Goal: Obtain resource: Obtain resource

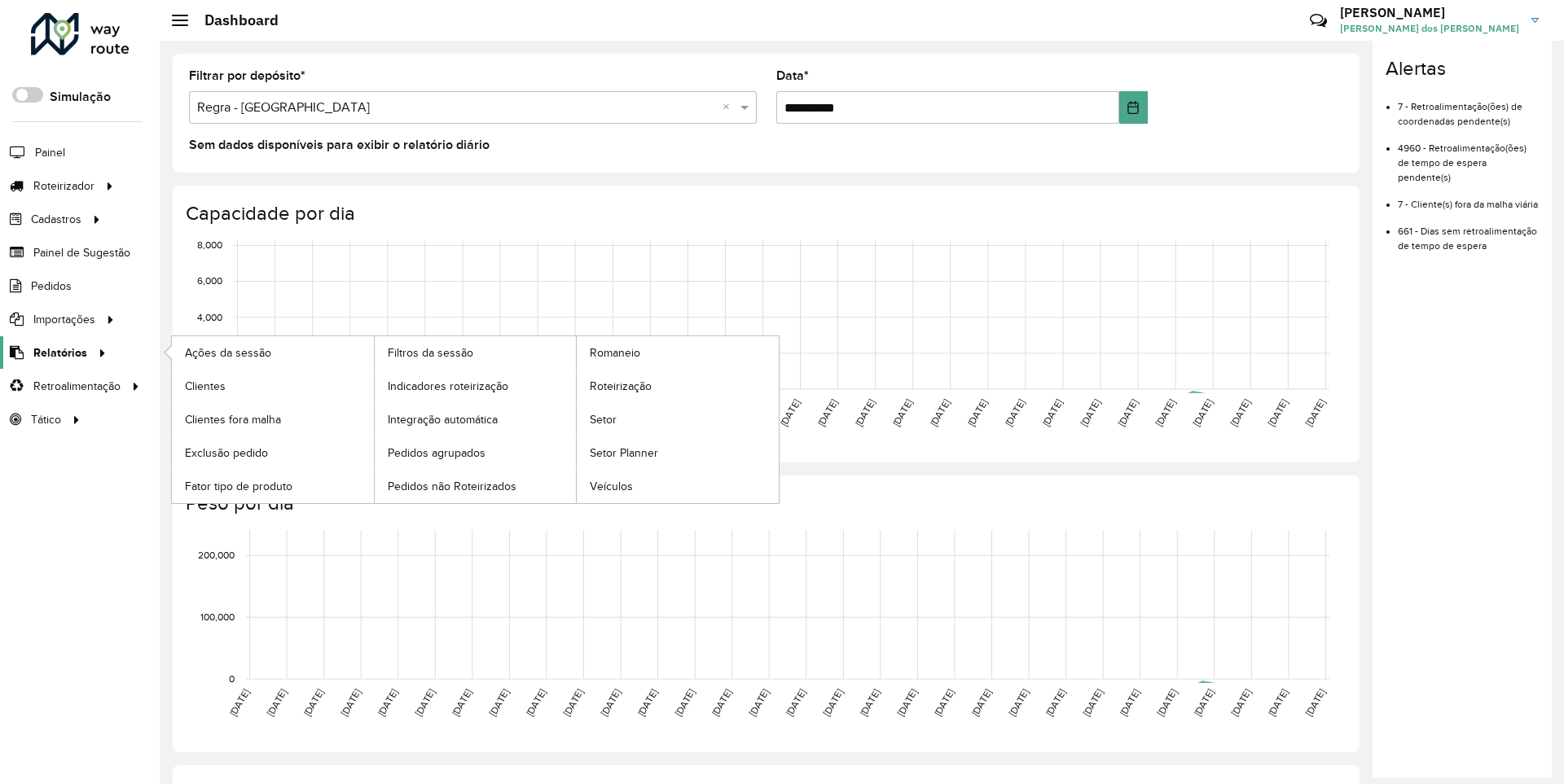
click at [57, 352] on span "Relatórios" at bounding box center [60, 353] width 54 height 17
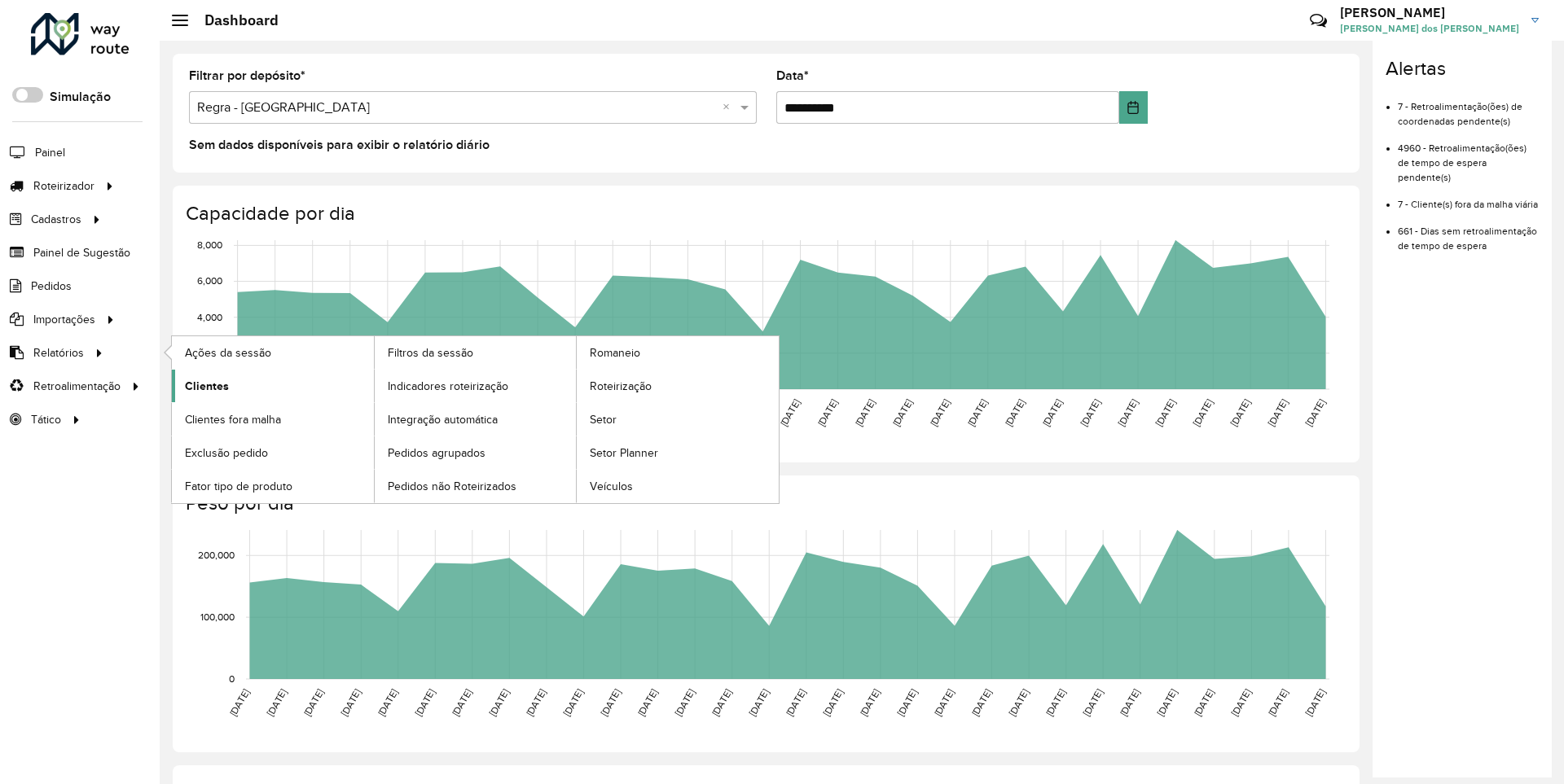
click at [204, 385] on span "Clientes" at bounding box center [207, 386] width 44 height 17
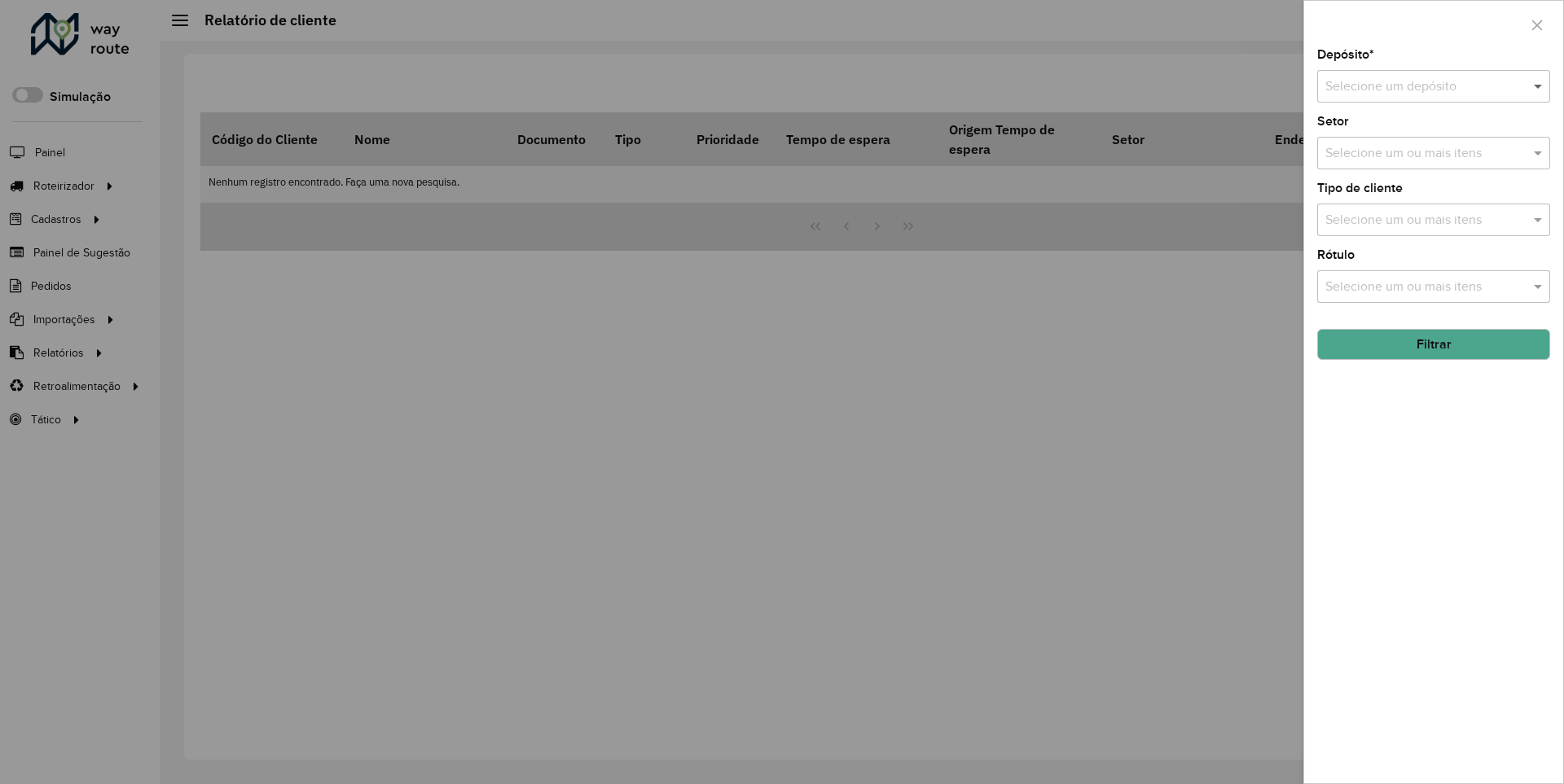
click at [1539, 85] on span at bounding box center [1539, 86] width 20 height 20
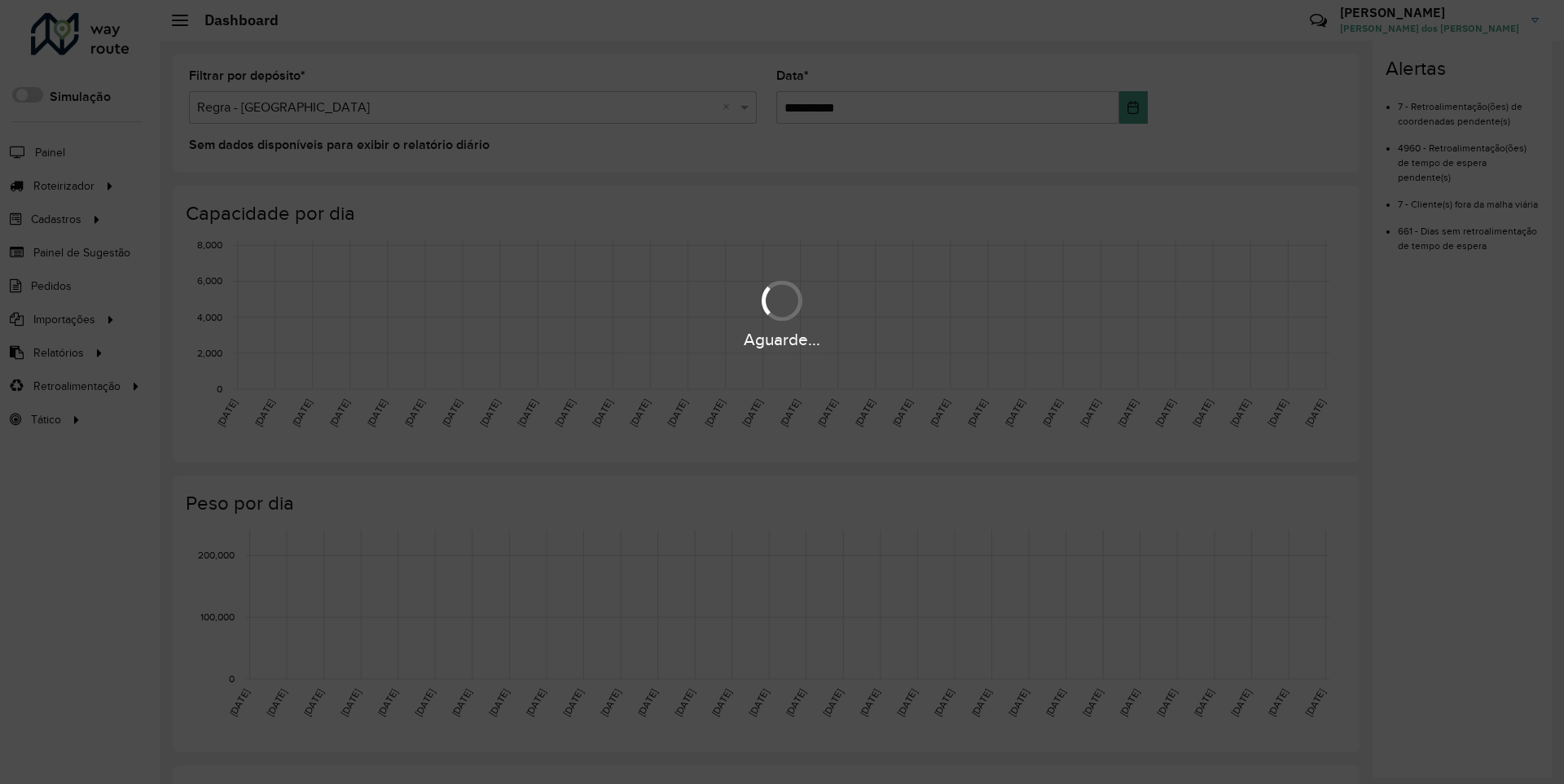
click at [57, 352] on div "Aguarde..." at bounding box center [782, 340] width 1564 height 26
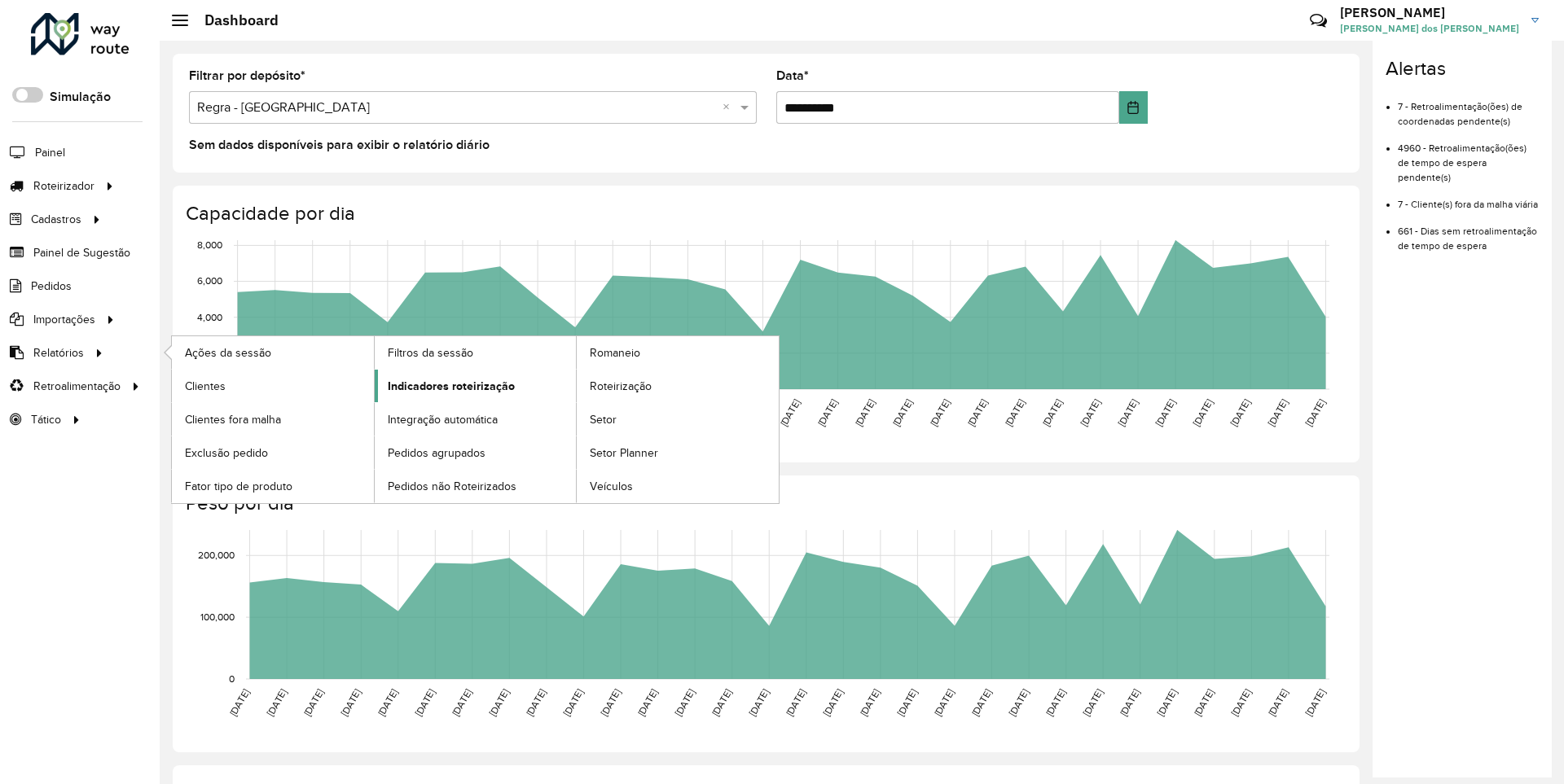
click at [446, 385] on span "Indicadores roteirização" at bounding box center [451, 386] width 127 height 17
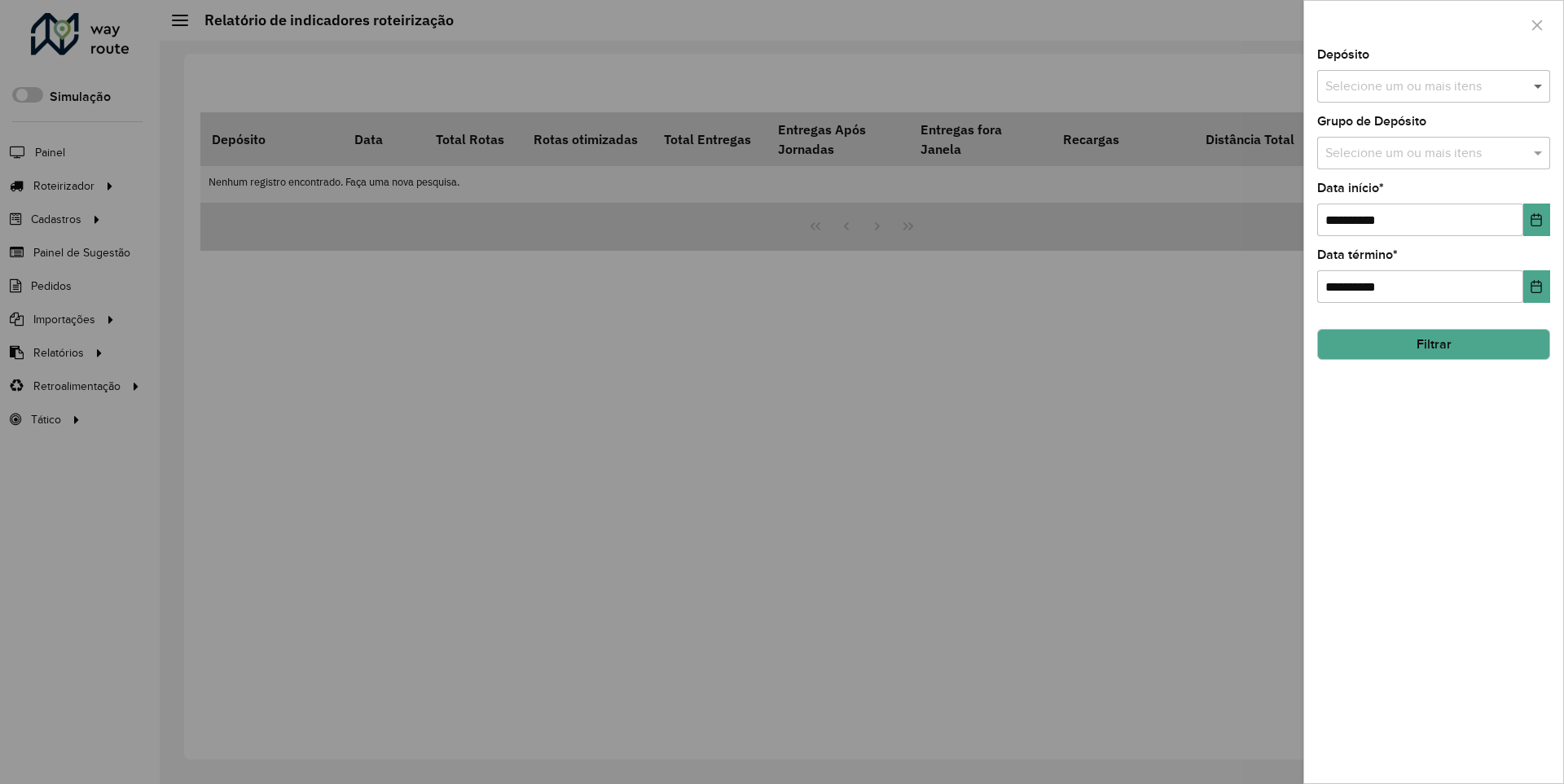
click at [1539, 85] on span at bounding box center [1539, 86] width 20 height 20
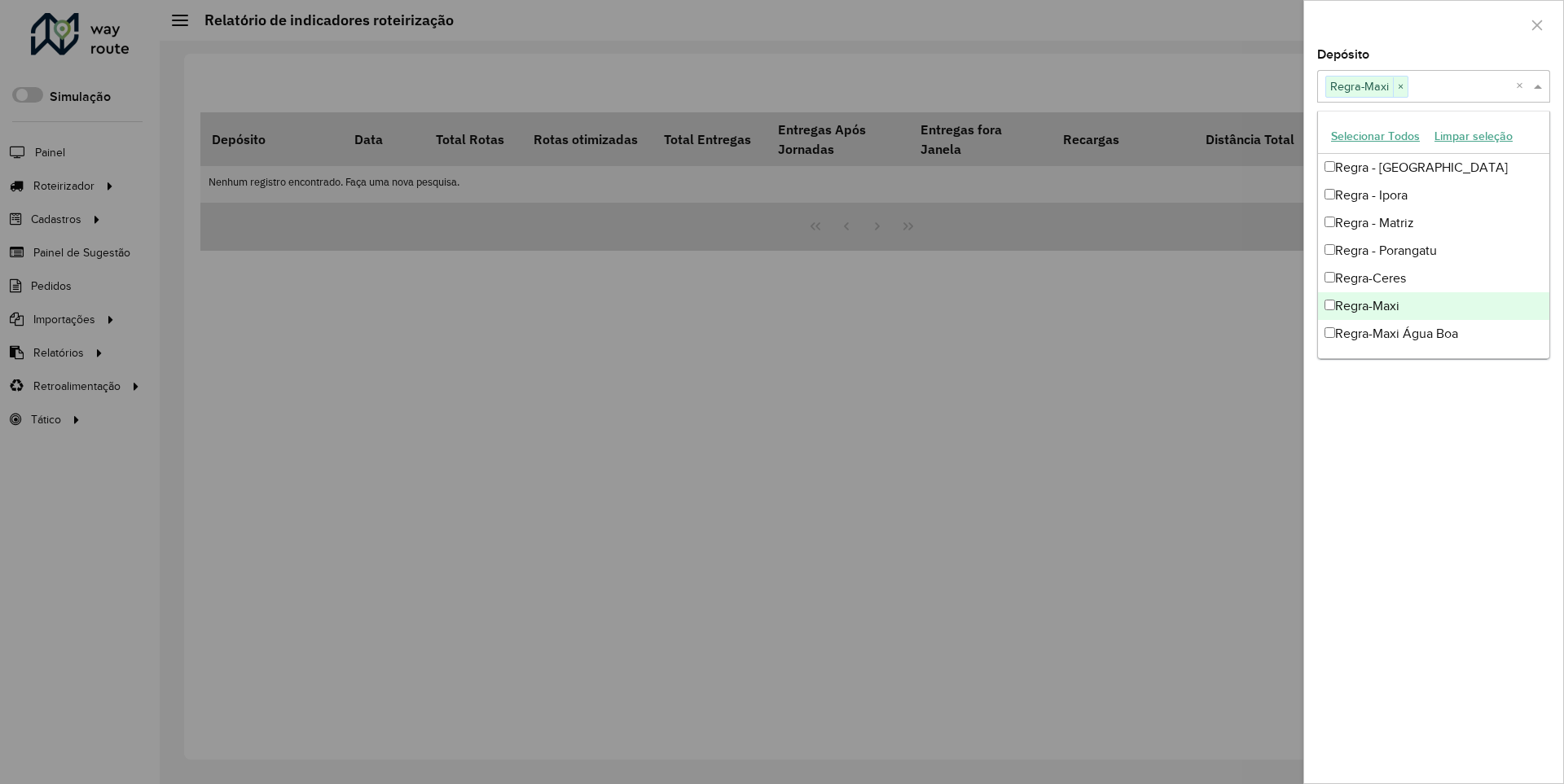
click at [1433, 24] on div at bounding box center [1434, 25] width 259 height 48
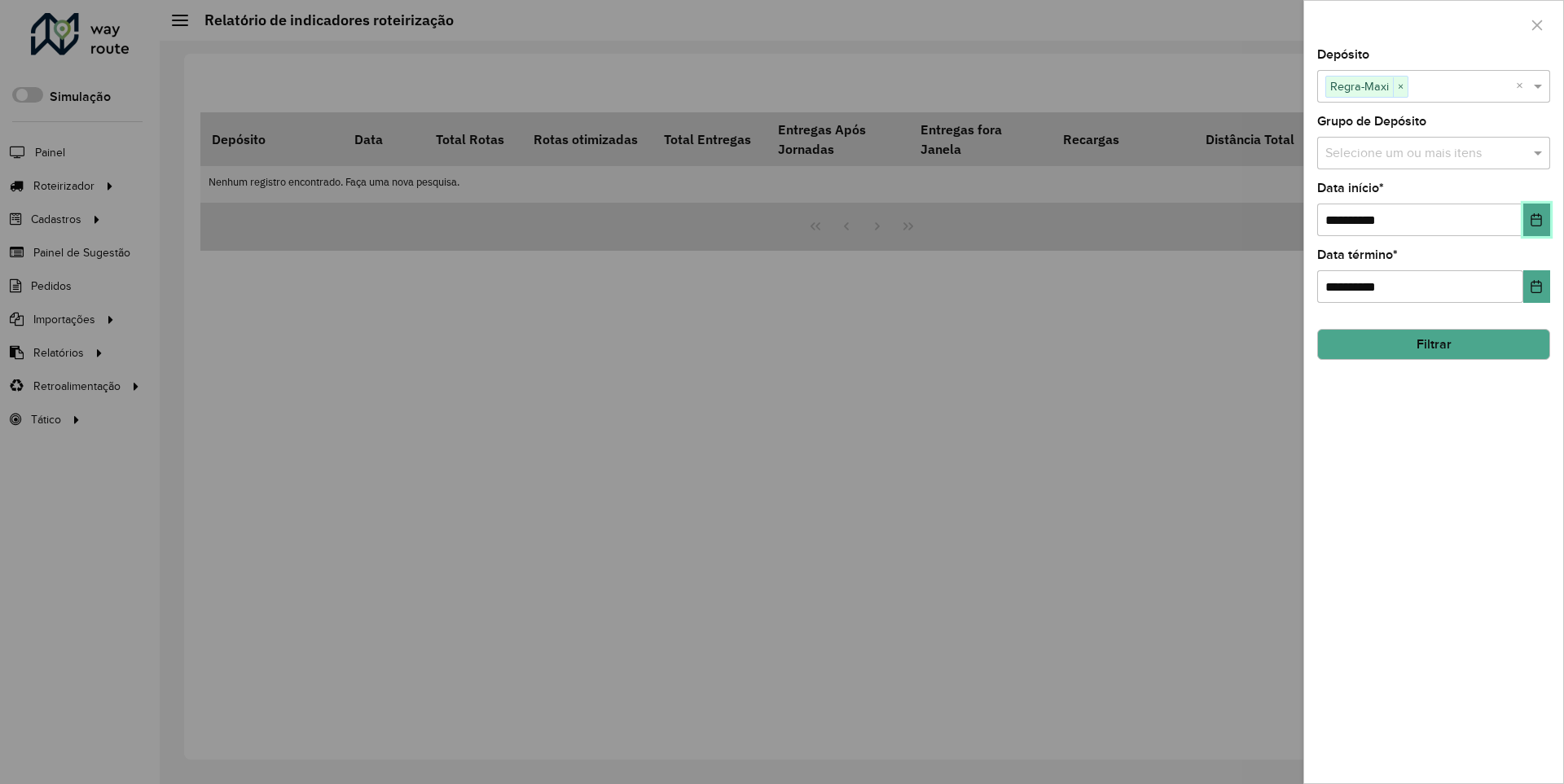
click at [1536, 219] on icon "Choose Date" at bounding box center [1536, 220] width 10 height 13
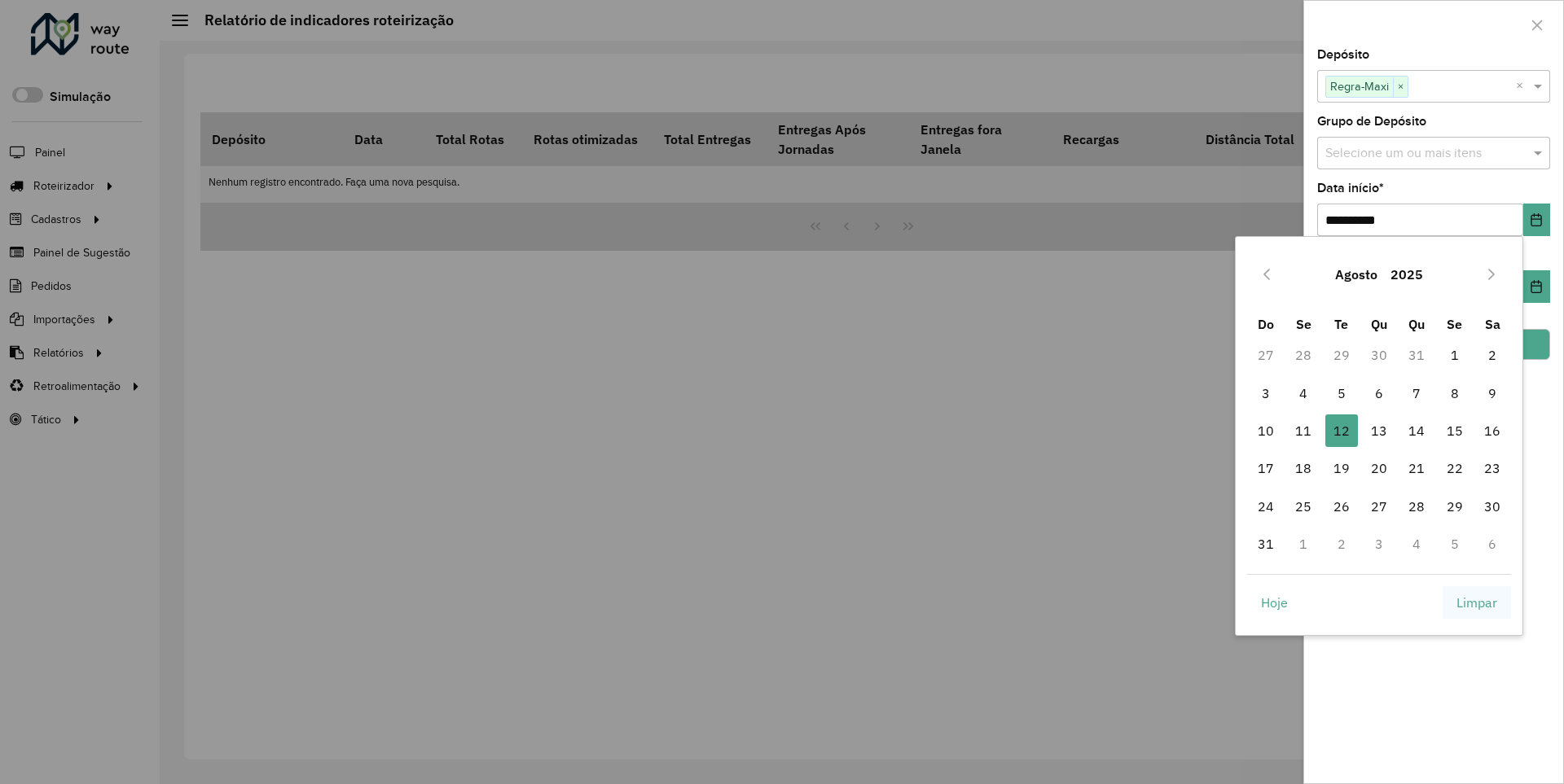
click at [1478, 602] on span "Limpar" at bounding box center [1477, 603] width 41 height 20
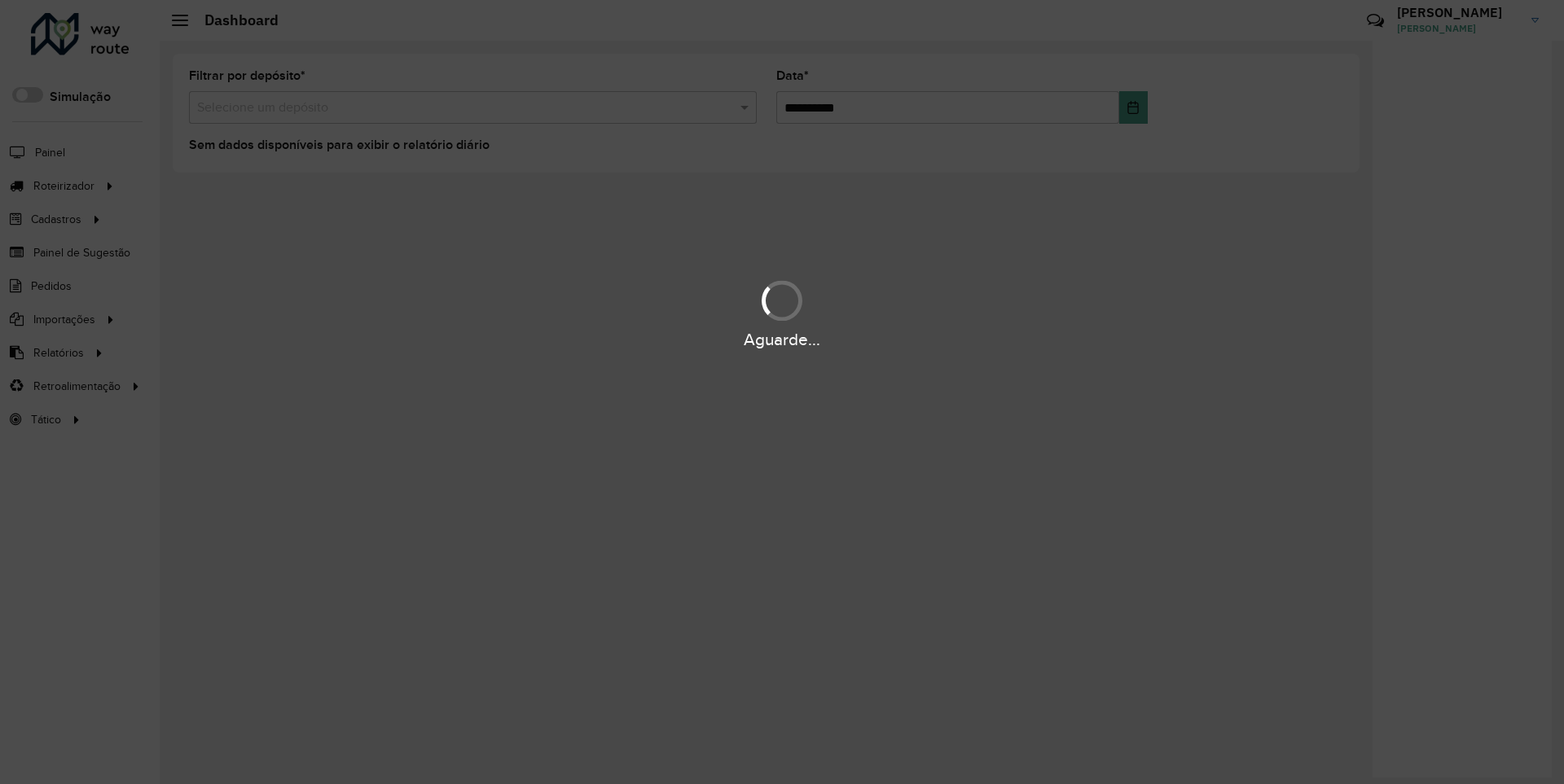
click at [57, 352] on div "Aguarde..." at bounding box center [782, 340] width 1564 height 26
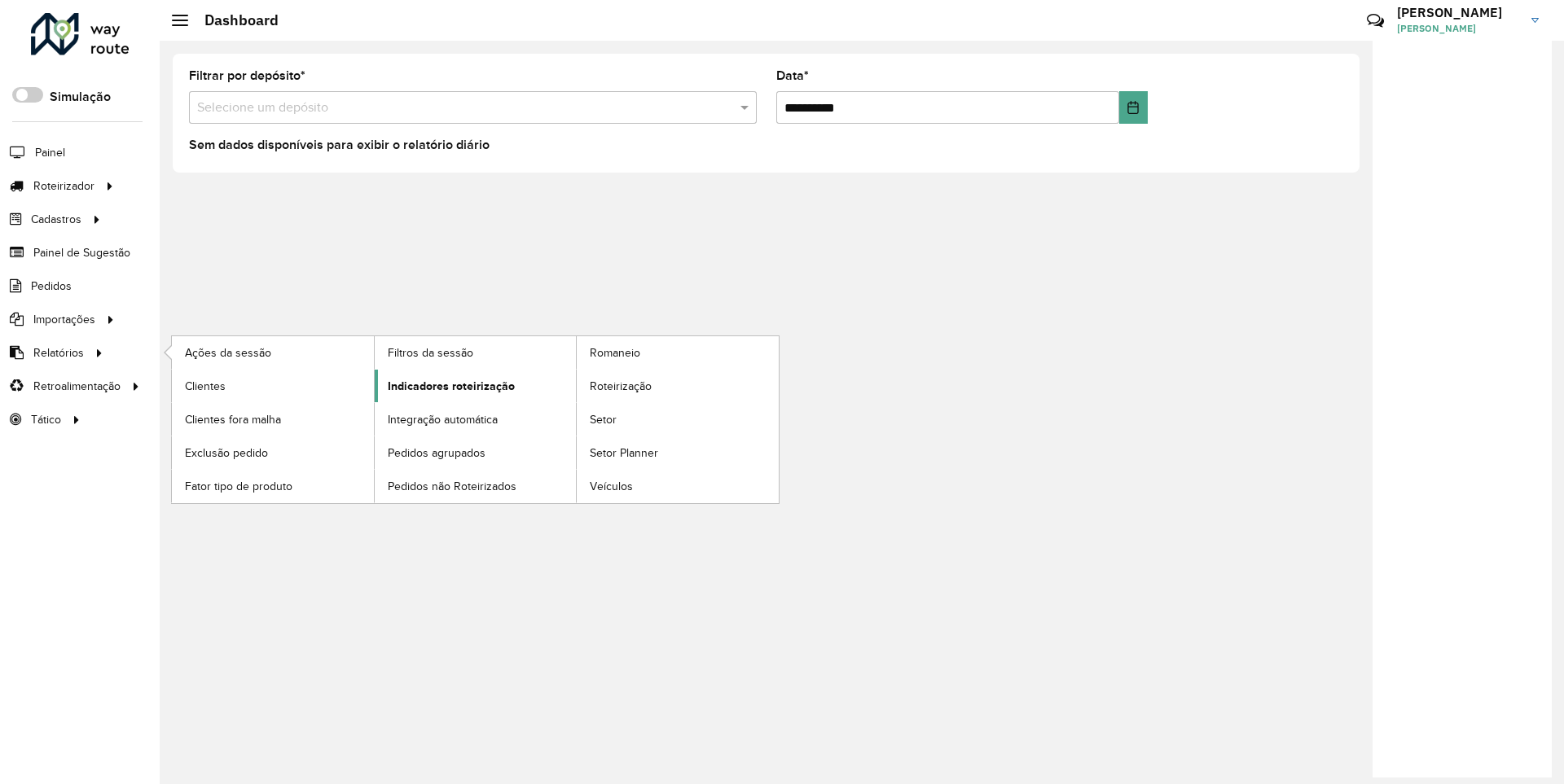
click at [446, 385] on span "Indicadores roteirização" at bounding box center [451, 386] width 127 height 17
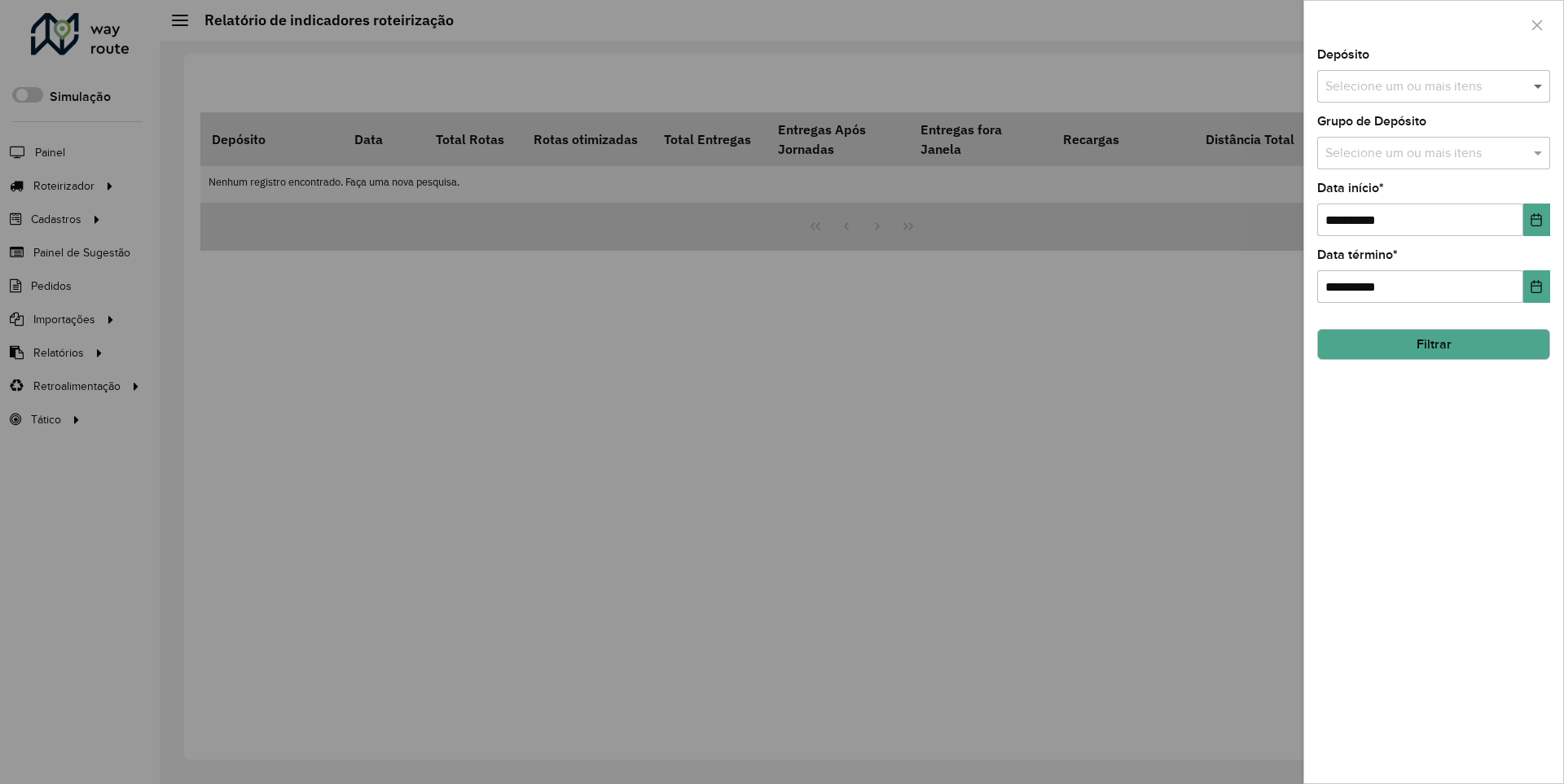
click at [1539, 85] on span at bounding box center [1539, 86] width 20 height 20
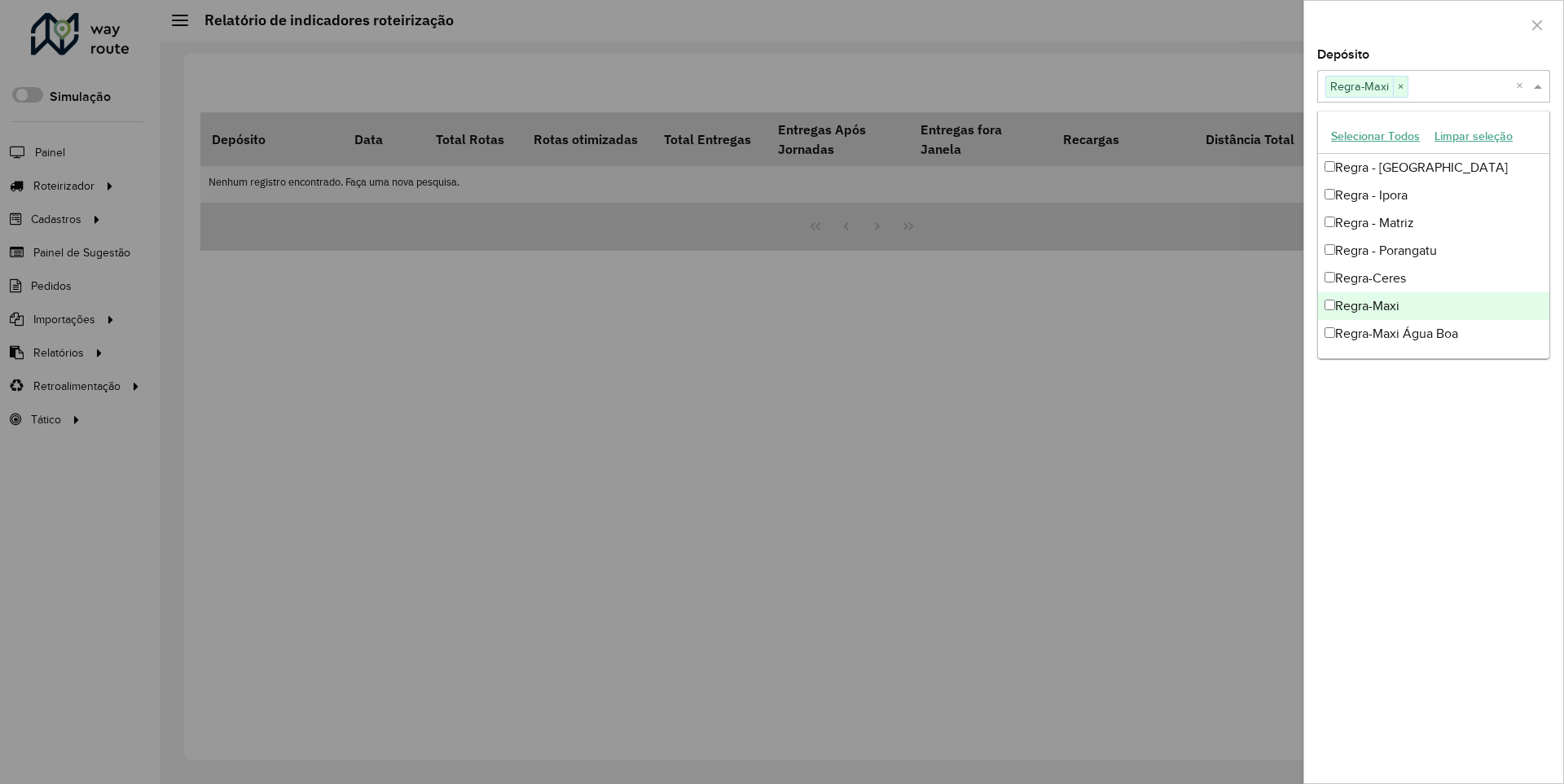
click at [1433, 24] on div at bounding box center [1434, 25] width 259 height 48
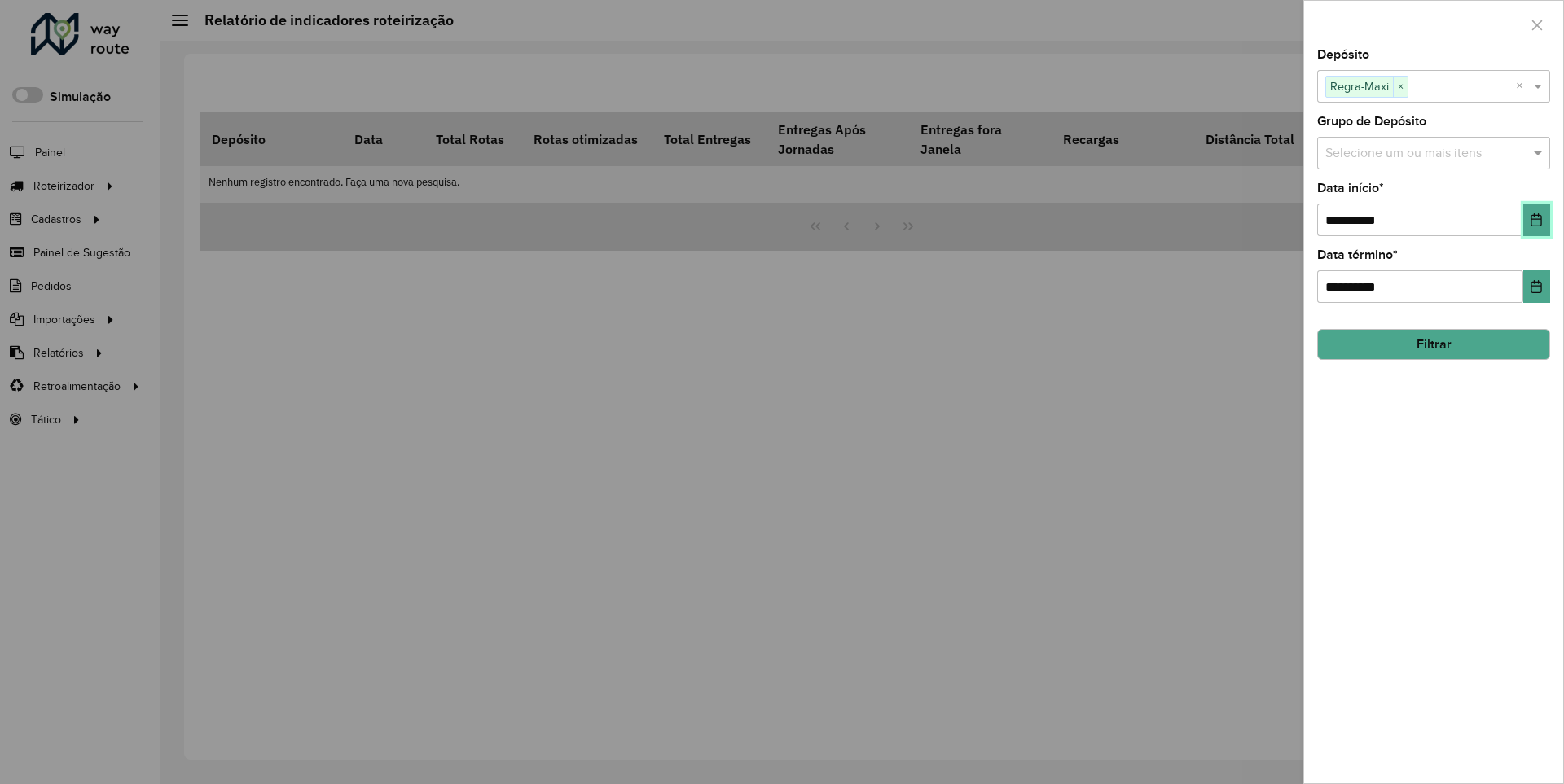
click at [1536, 219] on icon "Choose Date" at bounding box center [1536, 220] width 10 height 13
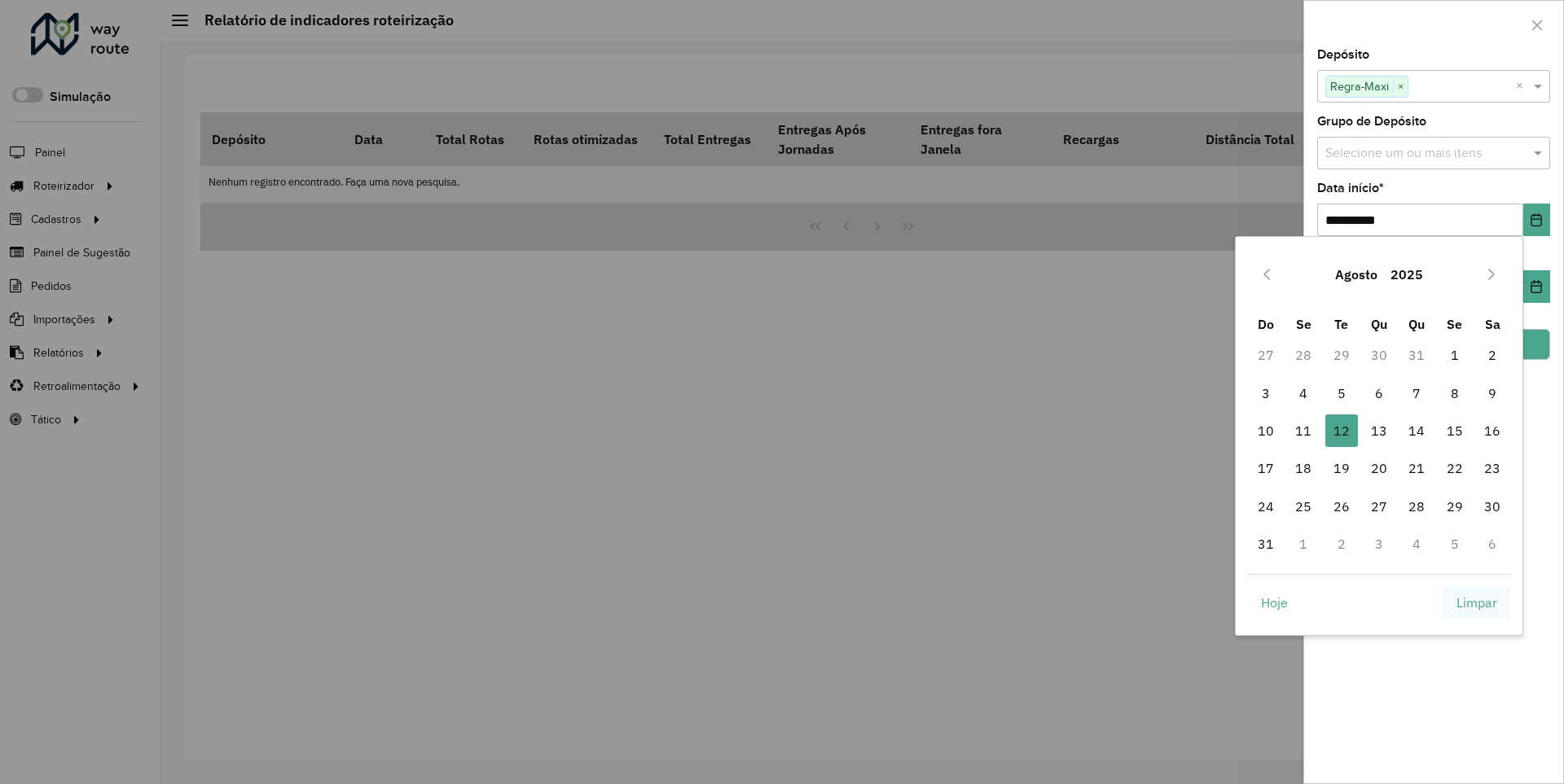
click at [1478, 602] on span "Limpar" at bounding box center [1477, 603] width 41 height 20
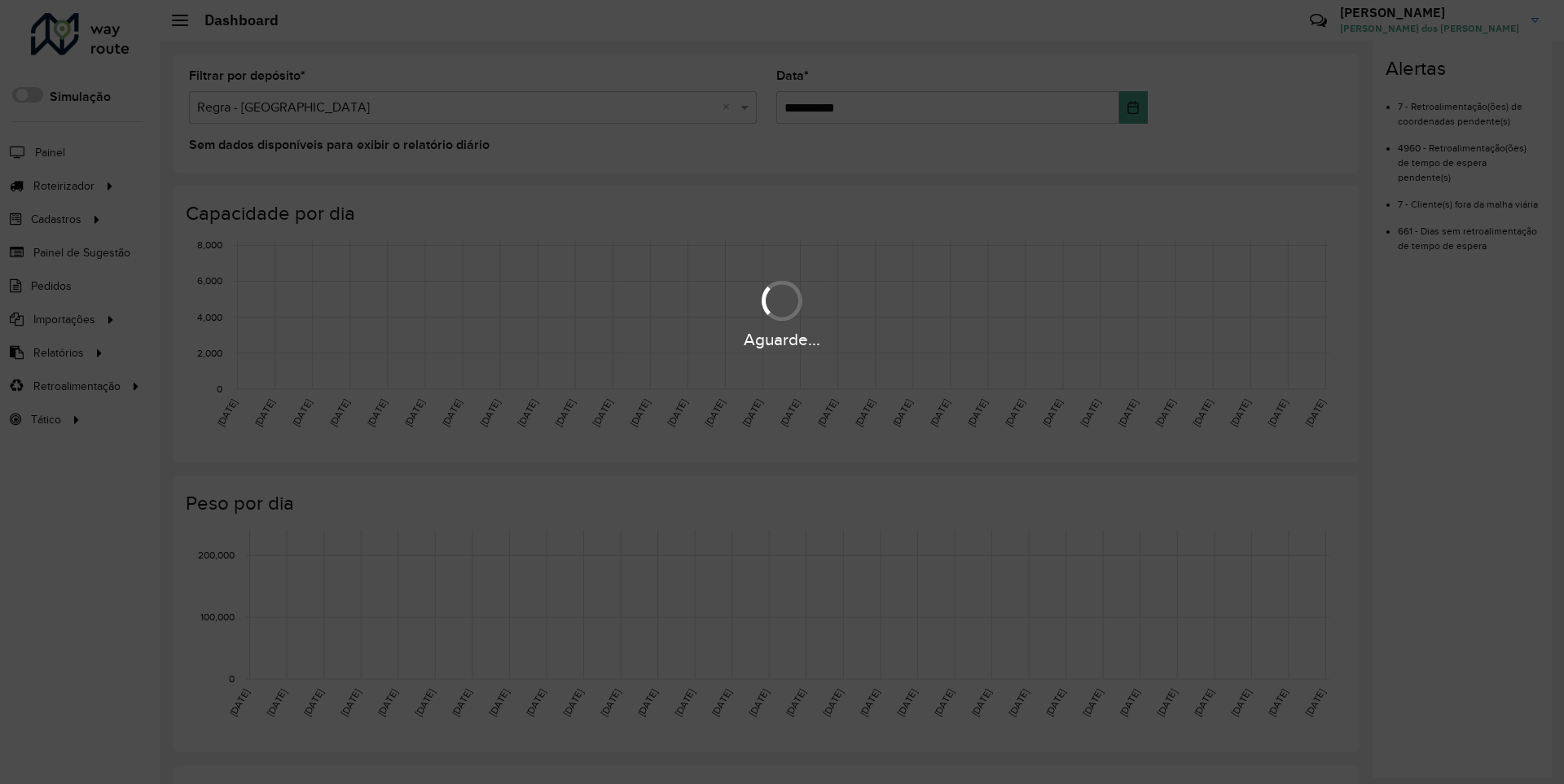
click at [57, 352] on div "Aguarde..." at bounding box center [782, 340] width 1564 height 26
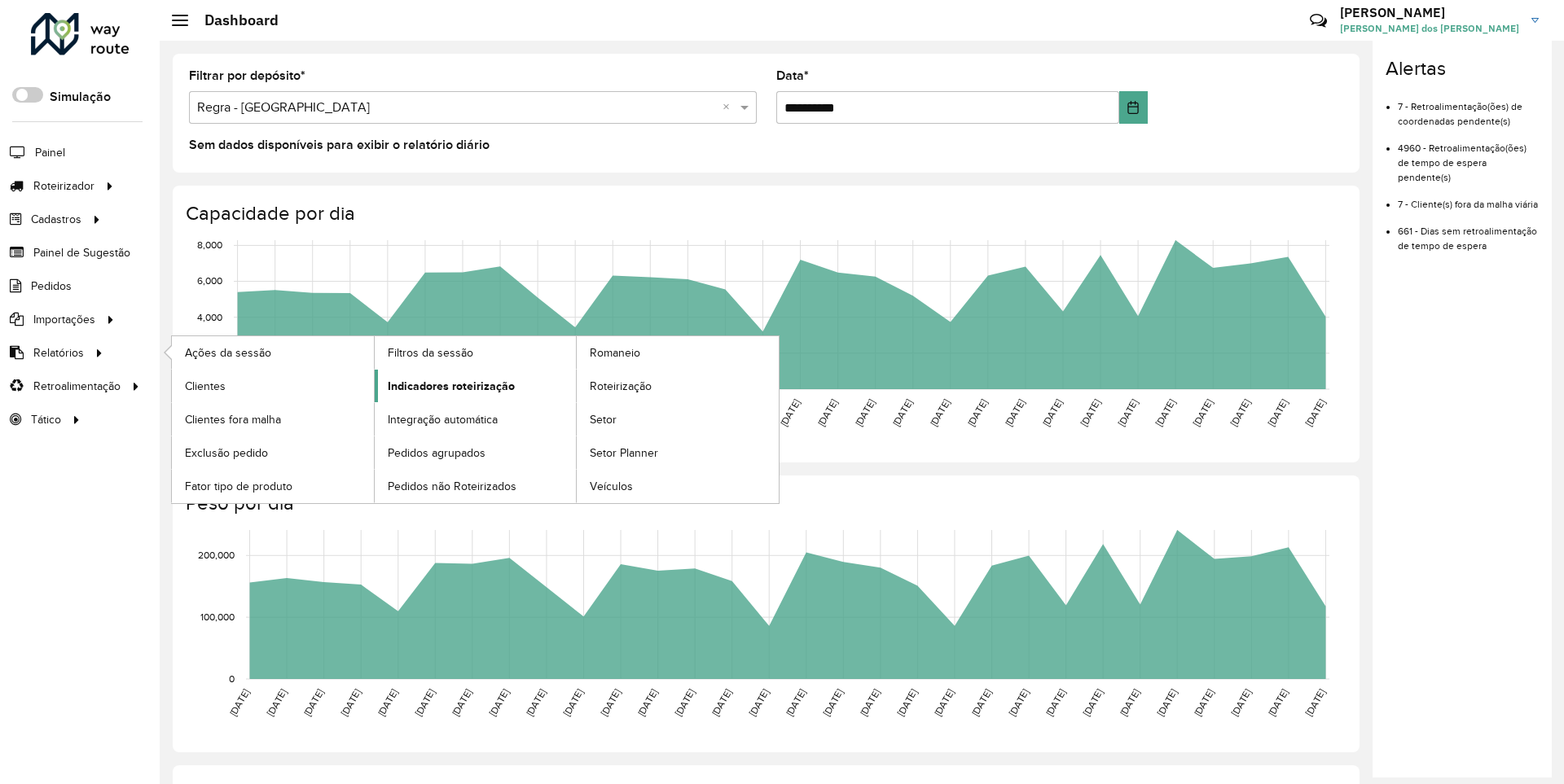
click at [446, 385] on span "Indicadores roteirização" at bounding box center [451, 386] width 127 height 17
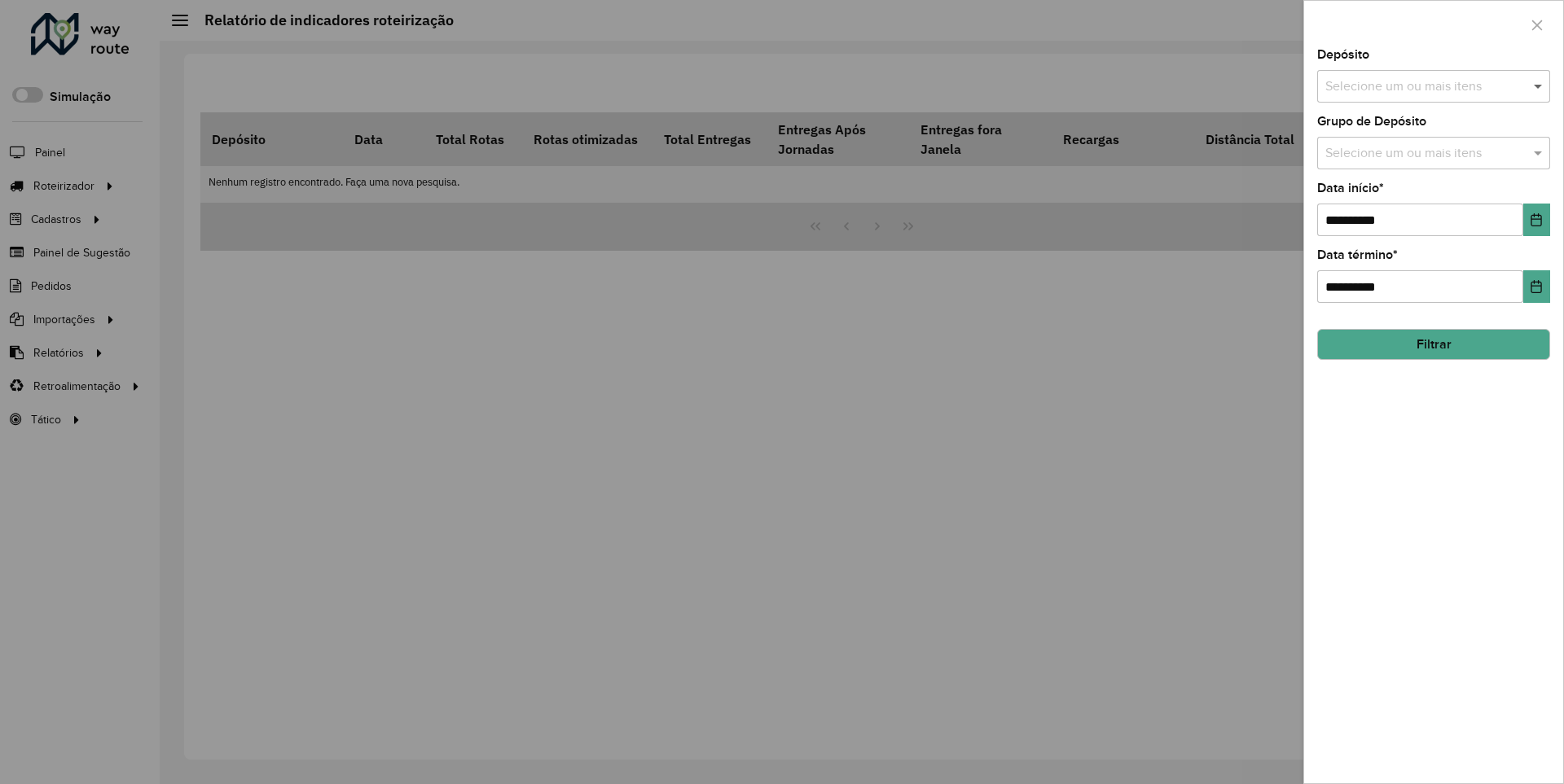
click at [1539, 85] on span at bounding box center [1539, 86] width 20 height 20
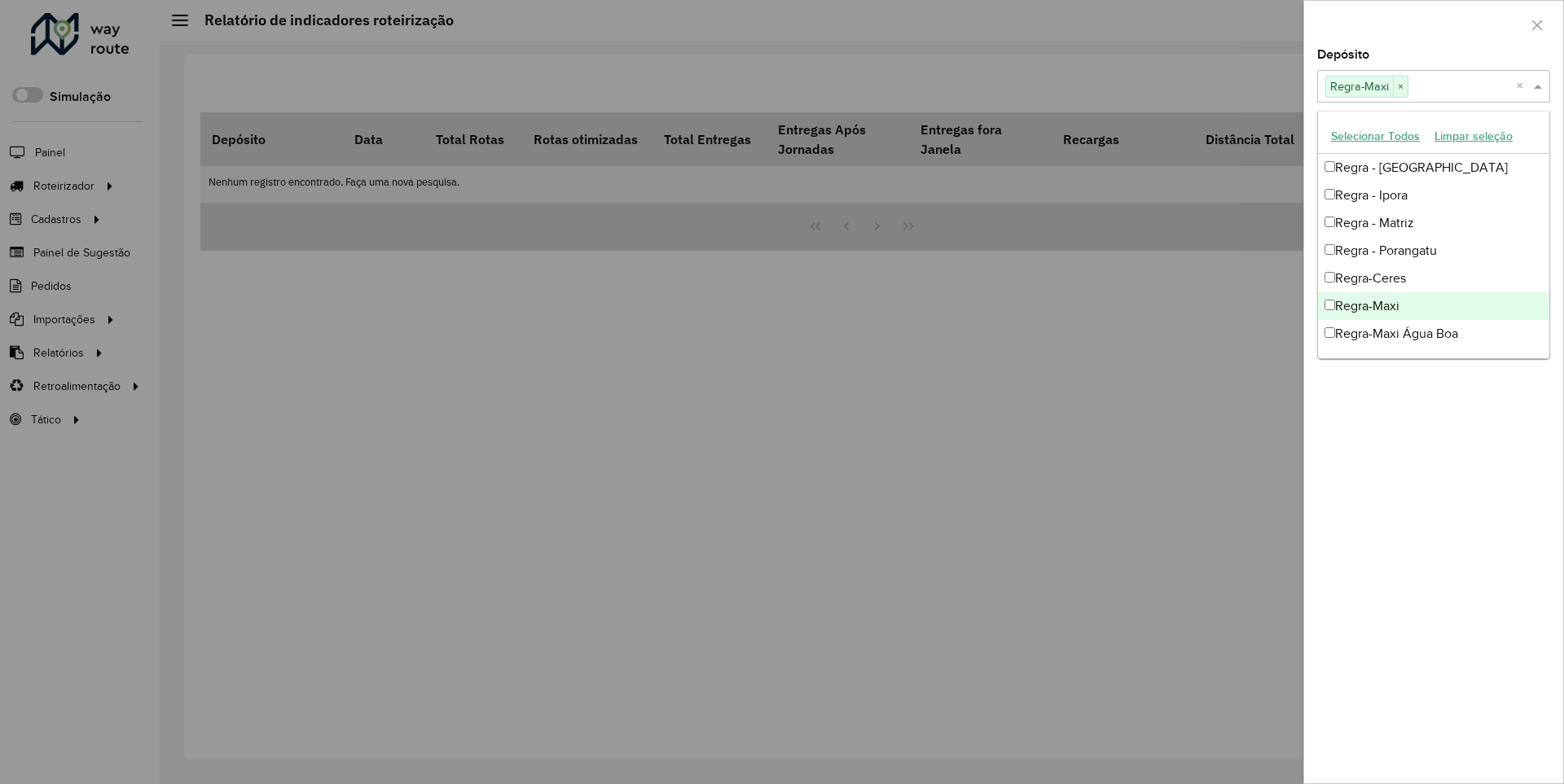
click at [1433, 24] on div at bounding box center [1434, 25] width 259 height 48
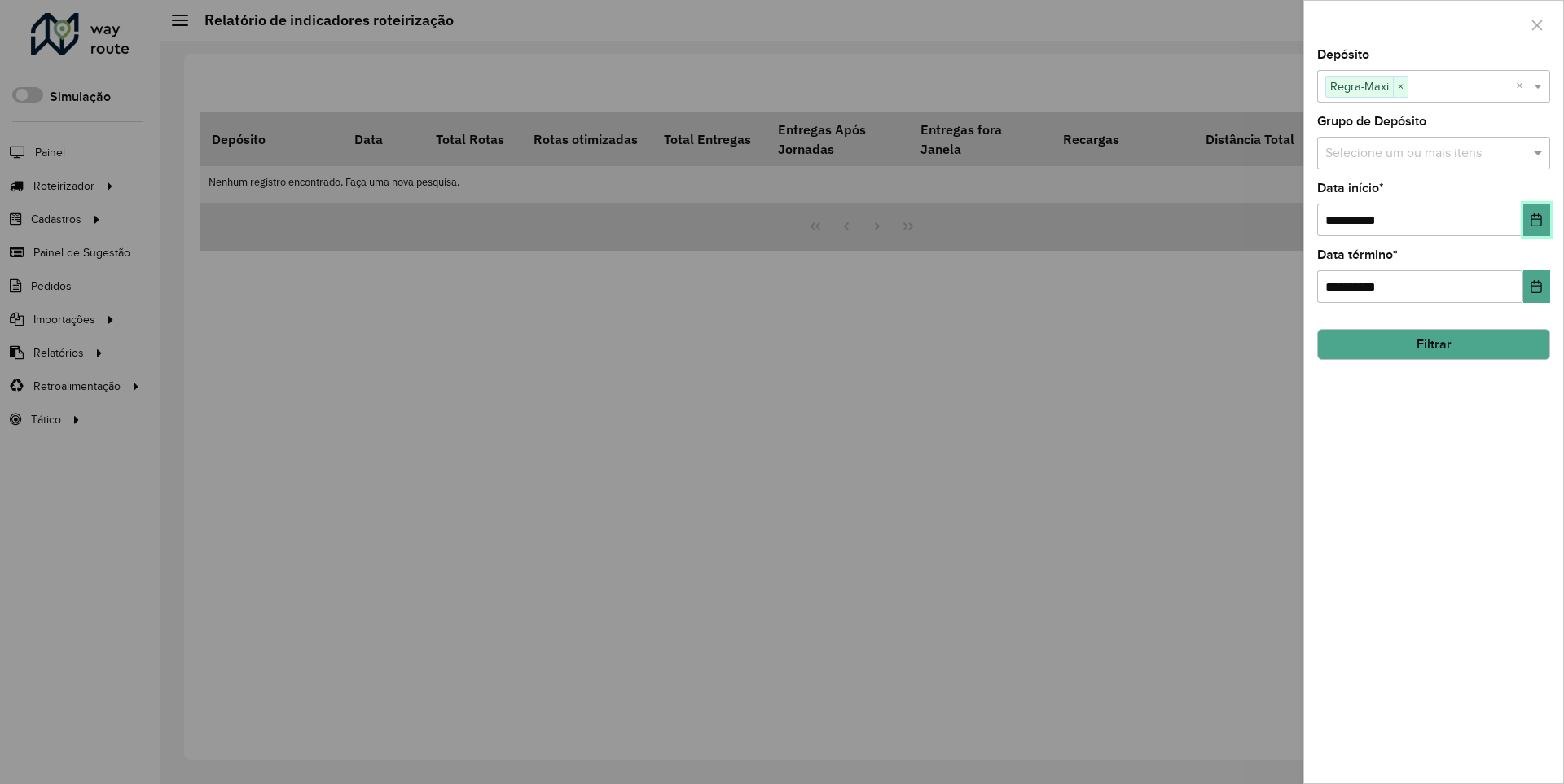
click at [1536, 219] on icon "Choose Date" at bounding box center [1536, 220] width 10 height 13
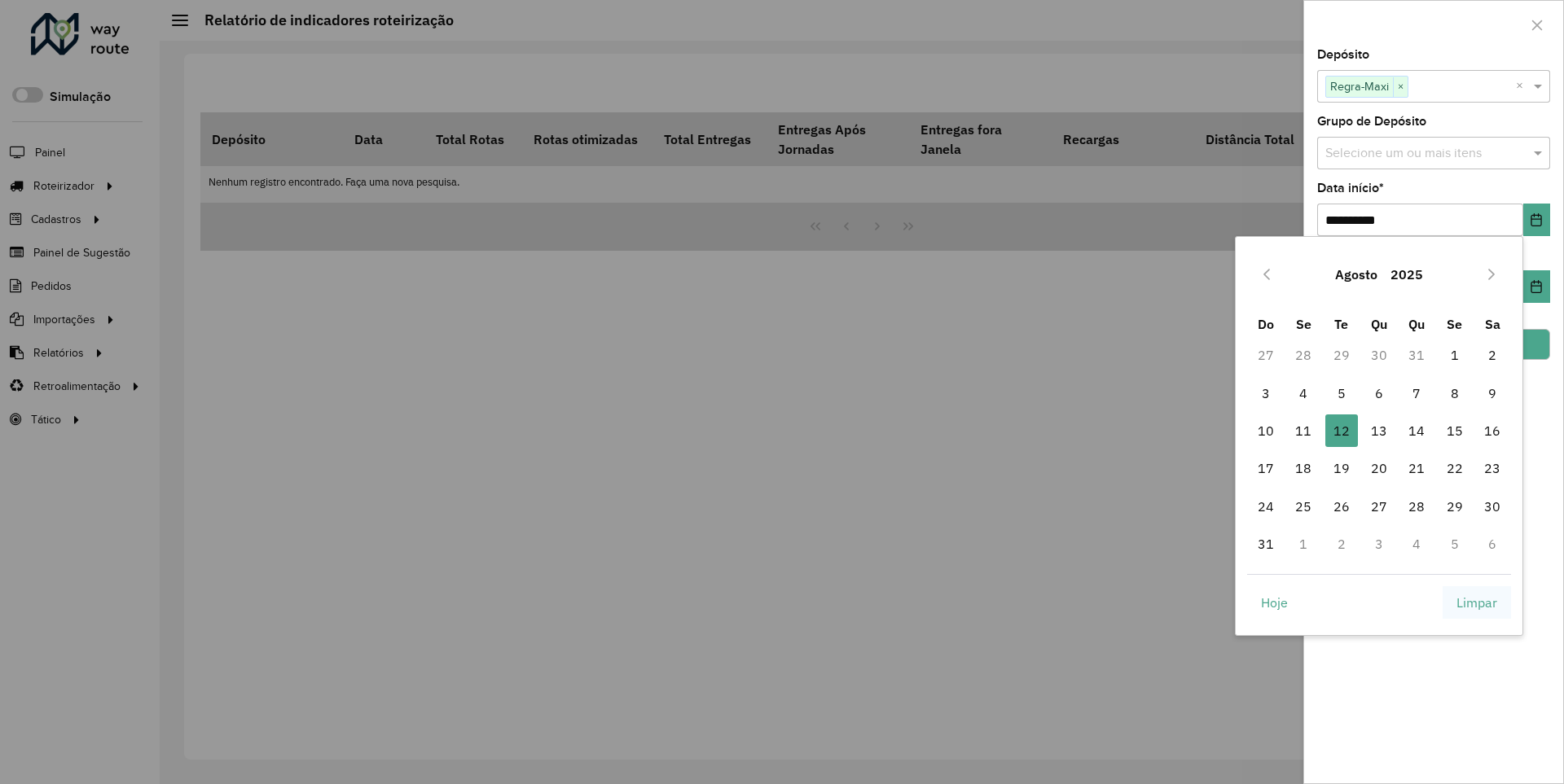
click at [1478, 602] on span "Limpar" at bounding box center [1477, 603] width 41 height 20
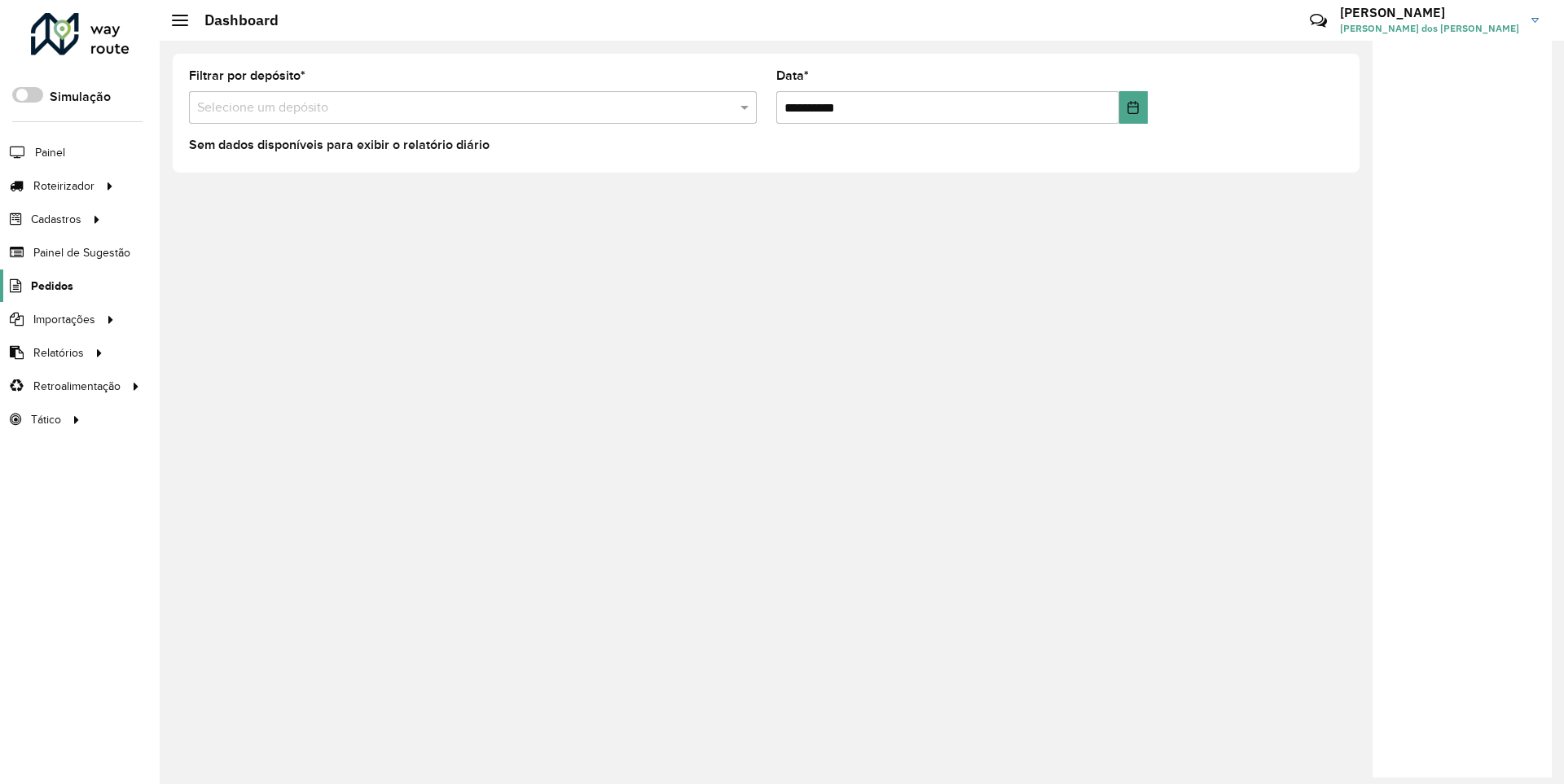
click at [50, 285] on span "Pedidos" at bounding box center [52, 287] width 43 height 17
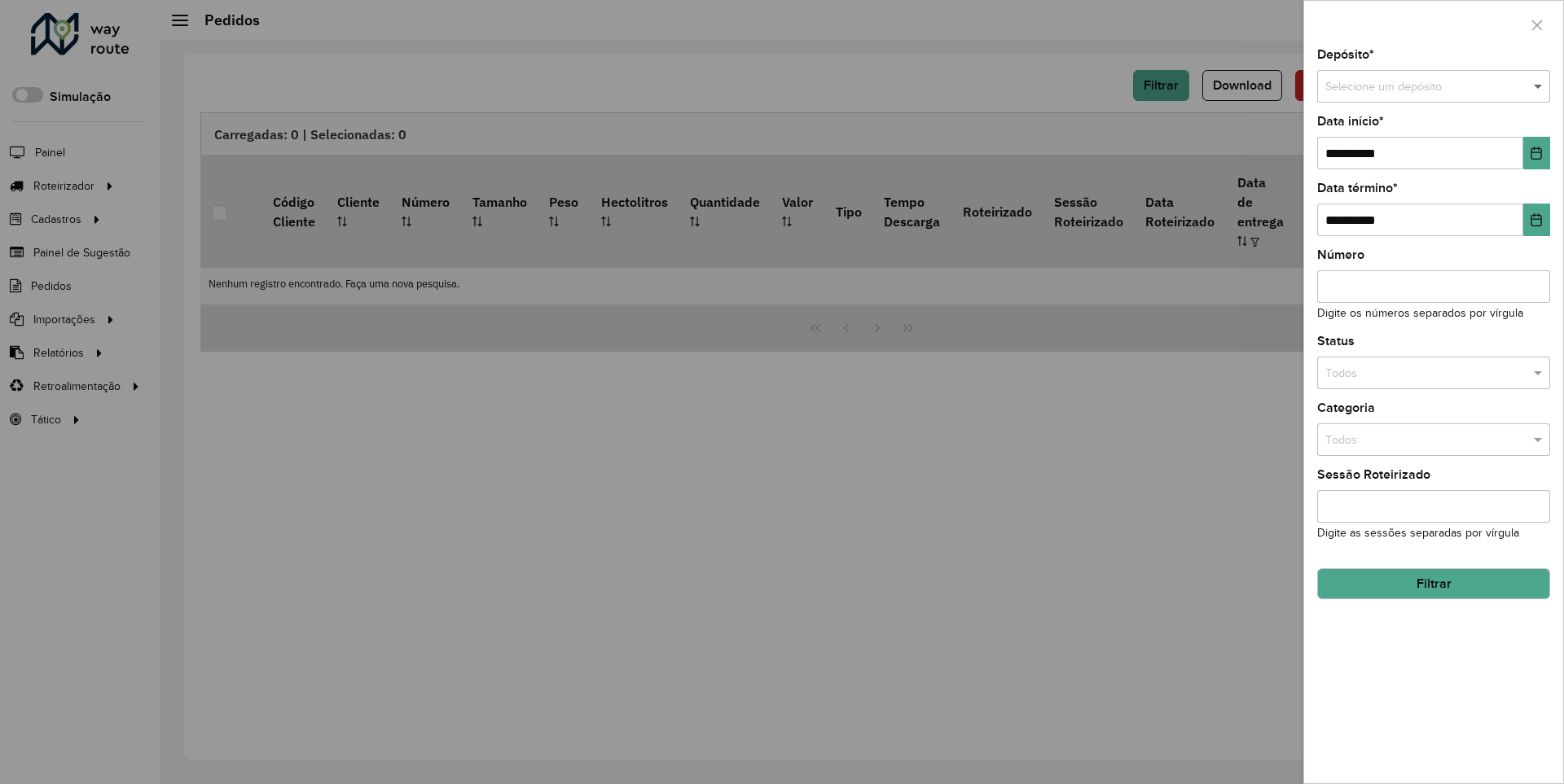
click at [1539, 86] on span at bounding box center [1539, 86] width 20 height 18
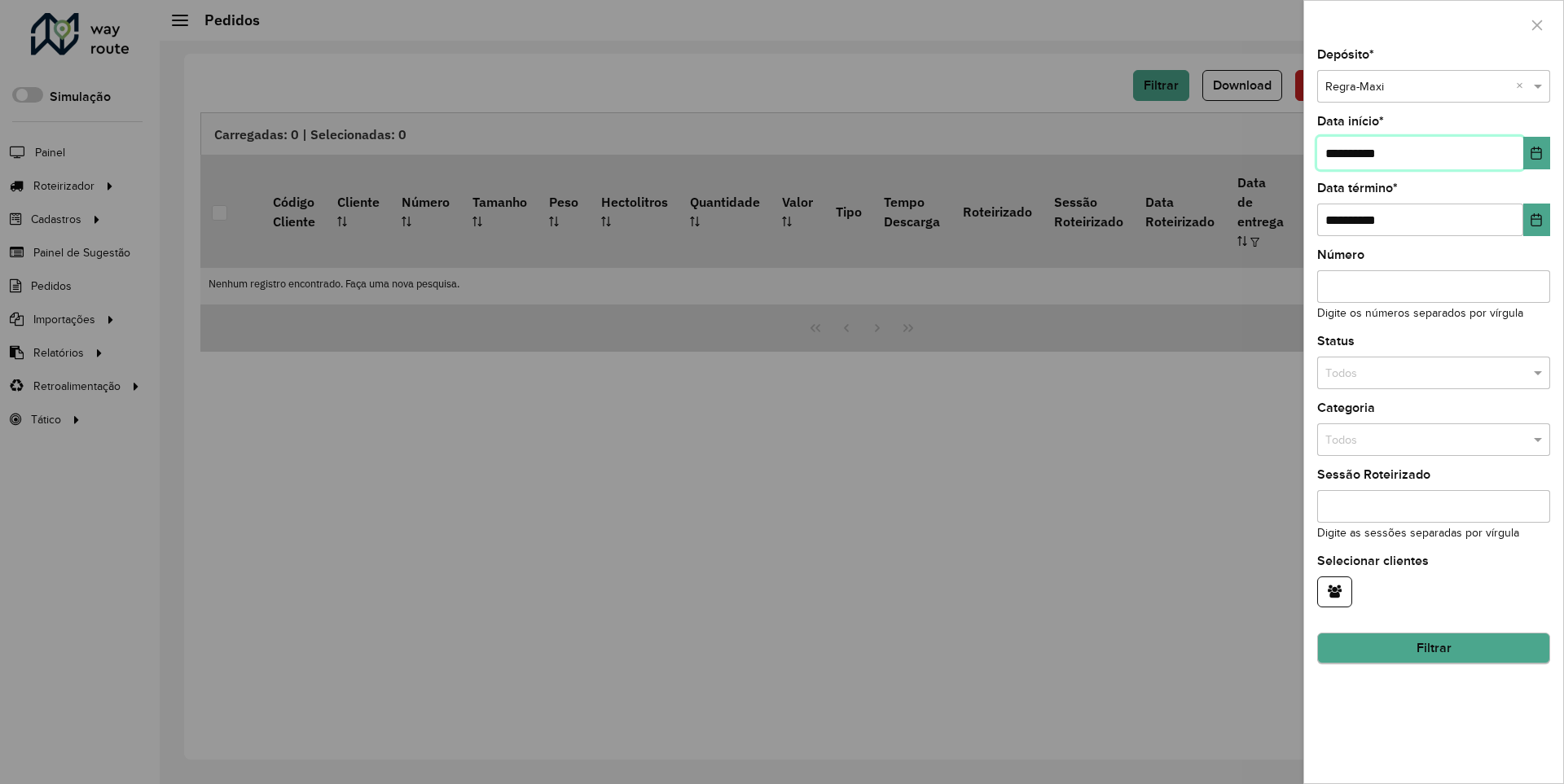
type input "**********"
click at [1433, 648] on button "Filtrar" at bounding box center [1433, 649] width 233 height 31
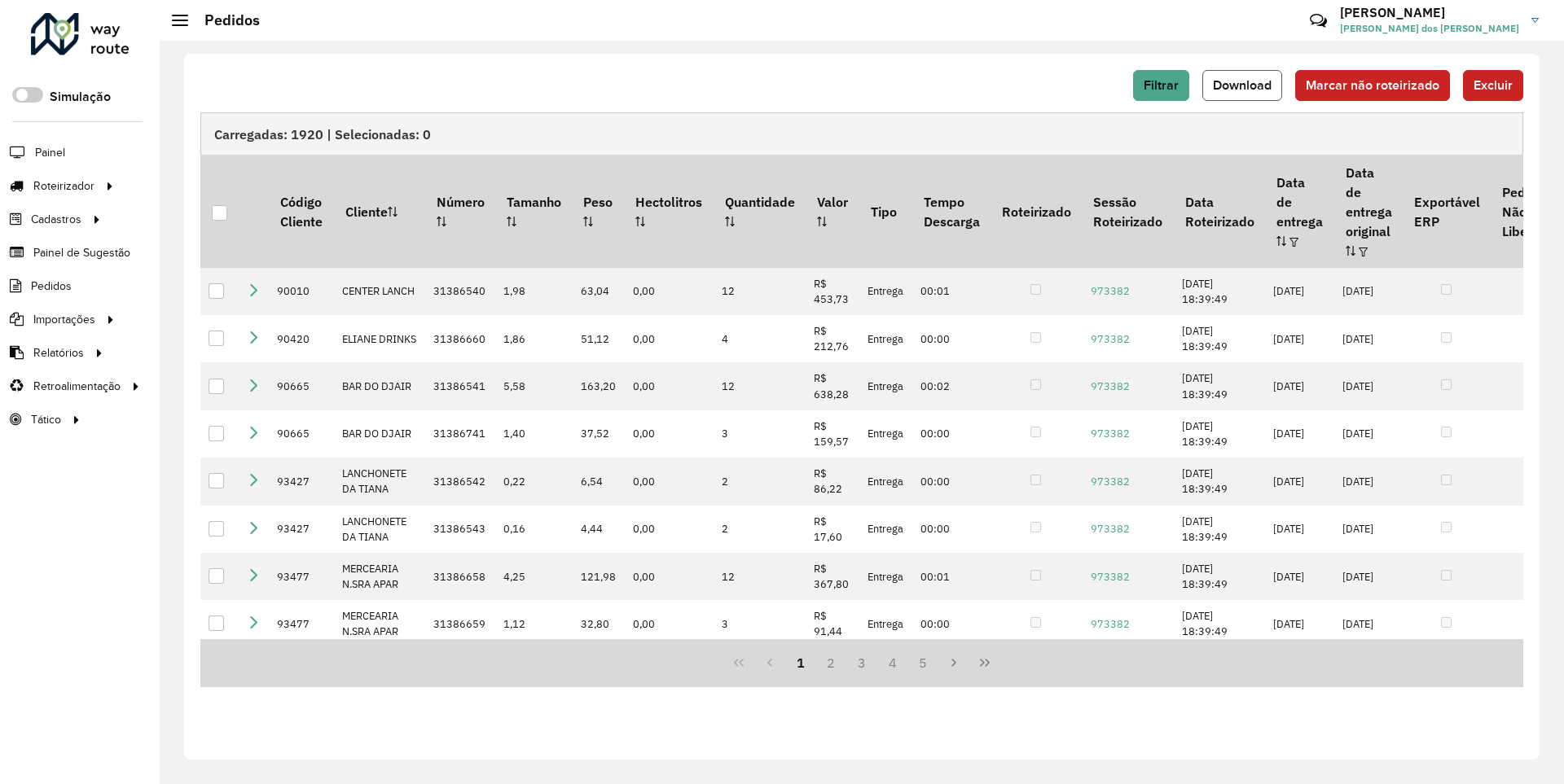
click at [1244, 84] on span "Download" at bounding box center [1243, 84] width 59 height 14
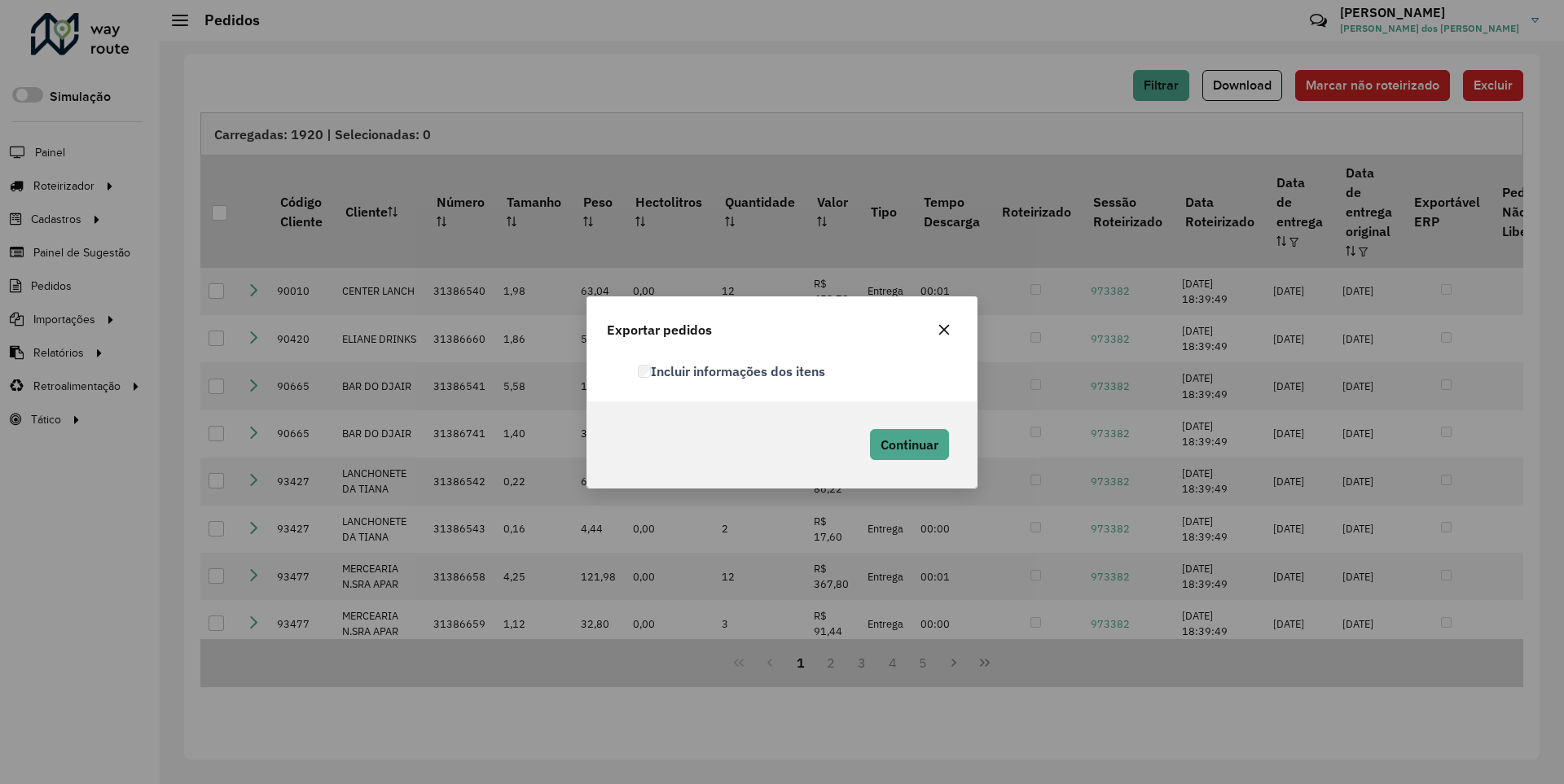
click at [732, 370] on label "Incluir informações dos itens" at bounding box center [731, 371] width 187 height 20
click at [908, 444] on span "Continuar" at bounding box center [909, 444] width 58 height 16
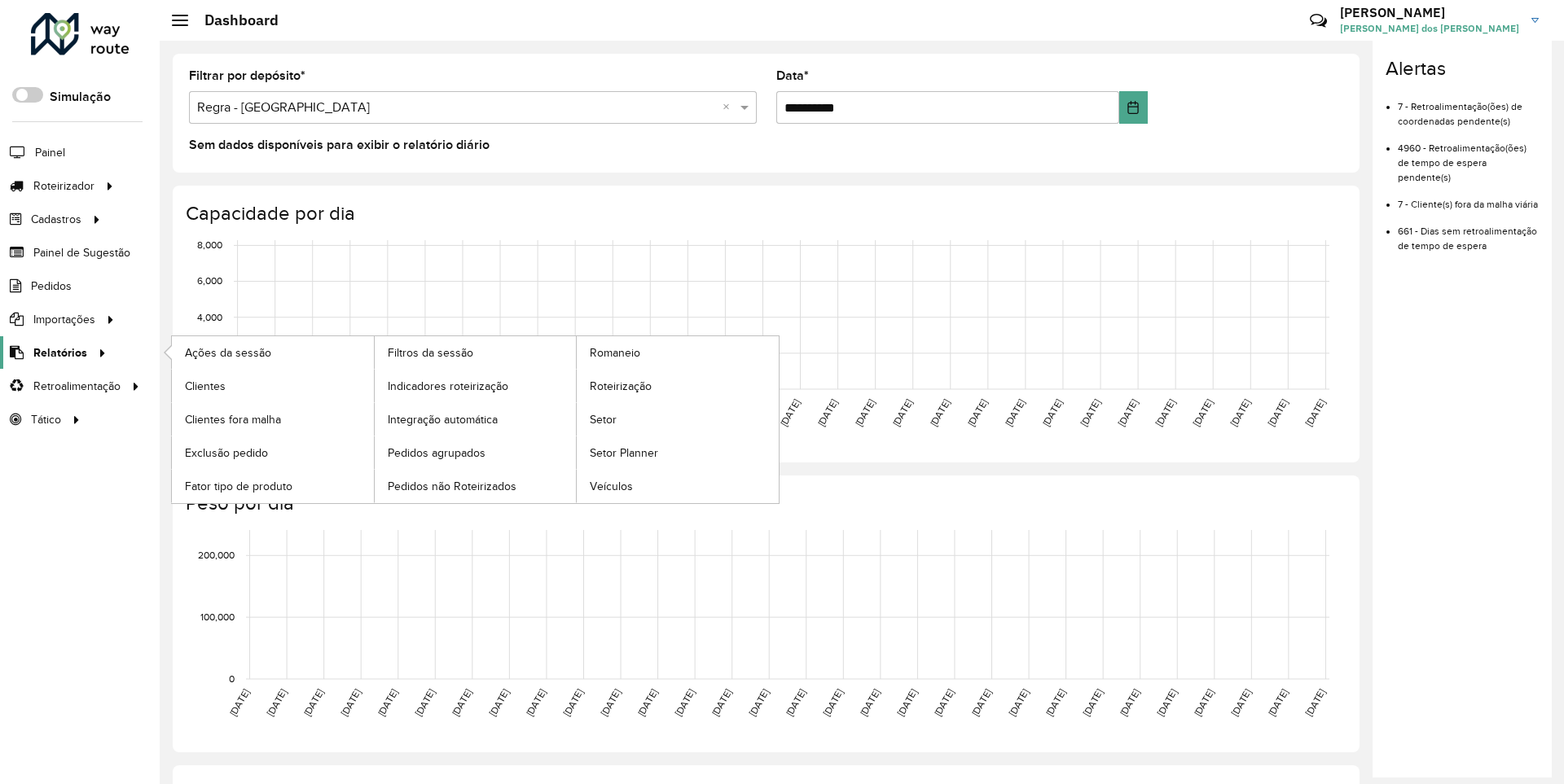
click at [57, 352] on span "Relatórios" at bounding box center [60, 353] width 54 height 17
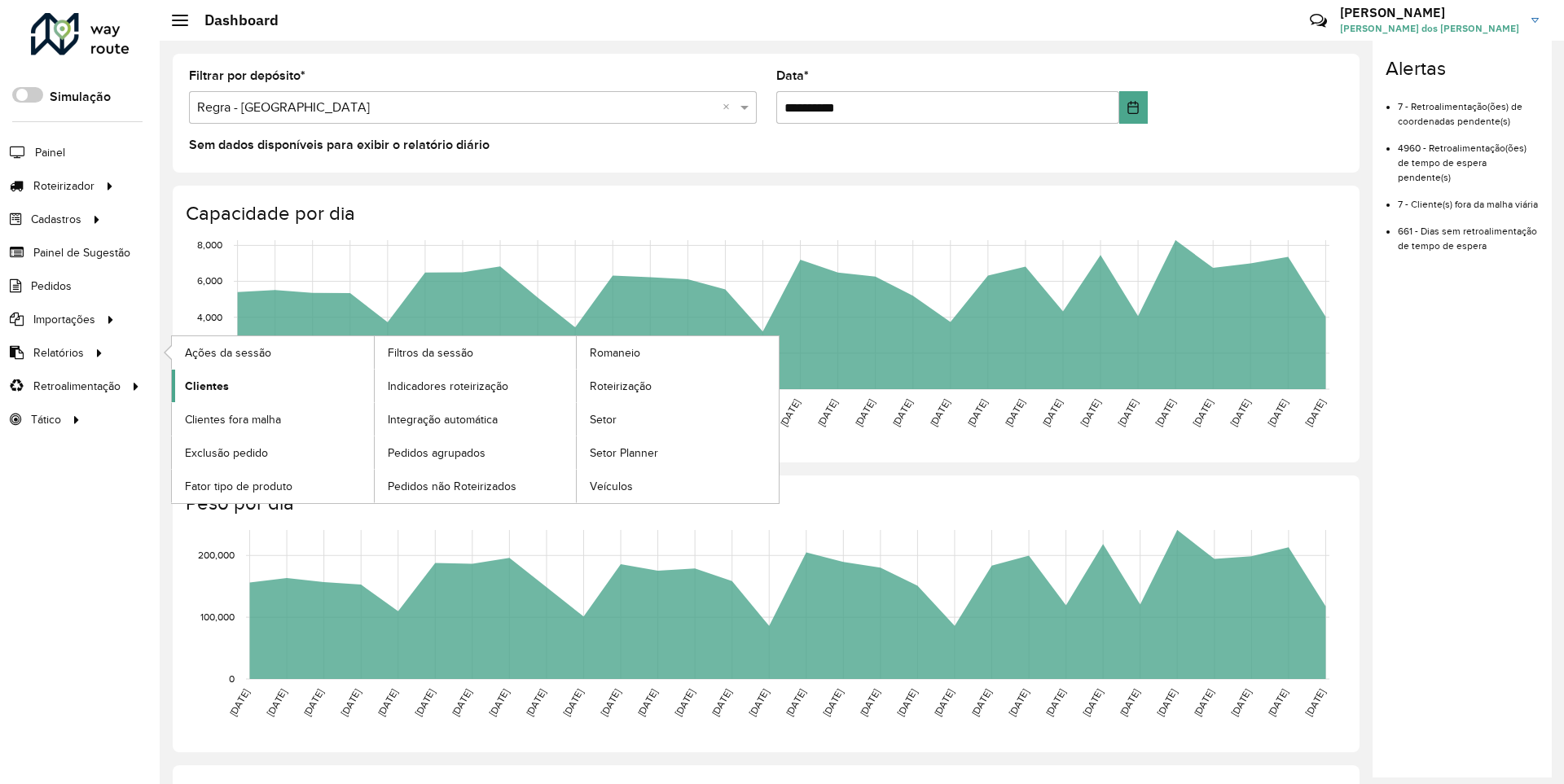
click at [204, 385] on span "Clientes" at bounding box center [207, 386] width 44 height 17
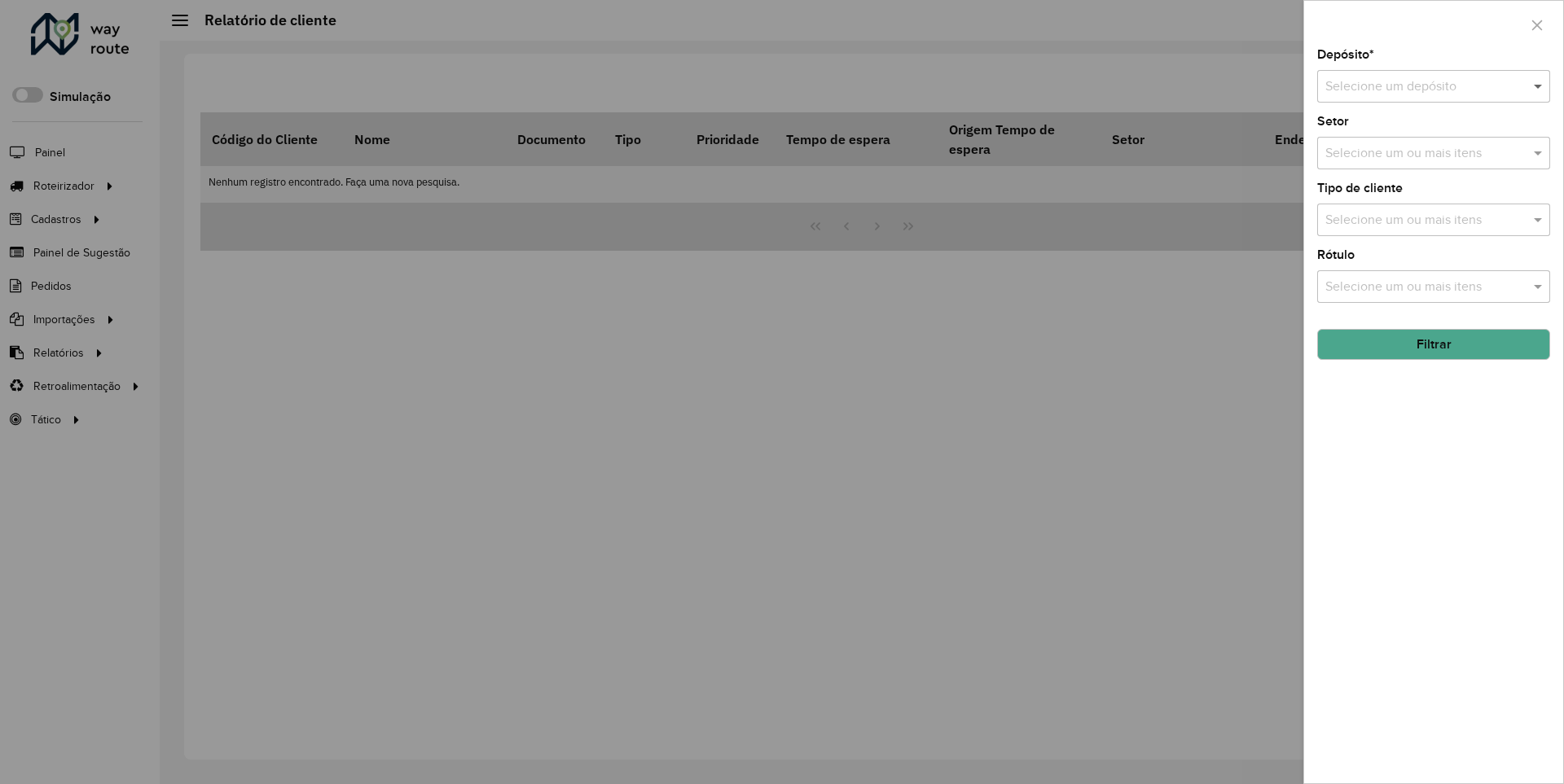
click at [1539, 85] on span at bounding box center [1539, 86] width 20 height 20
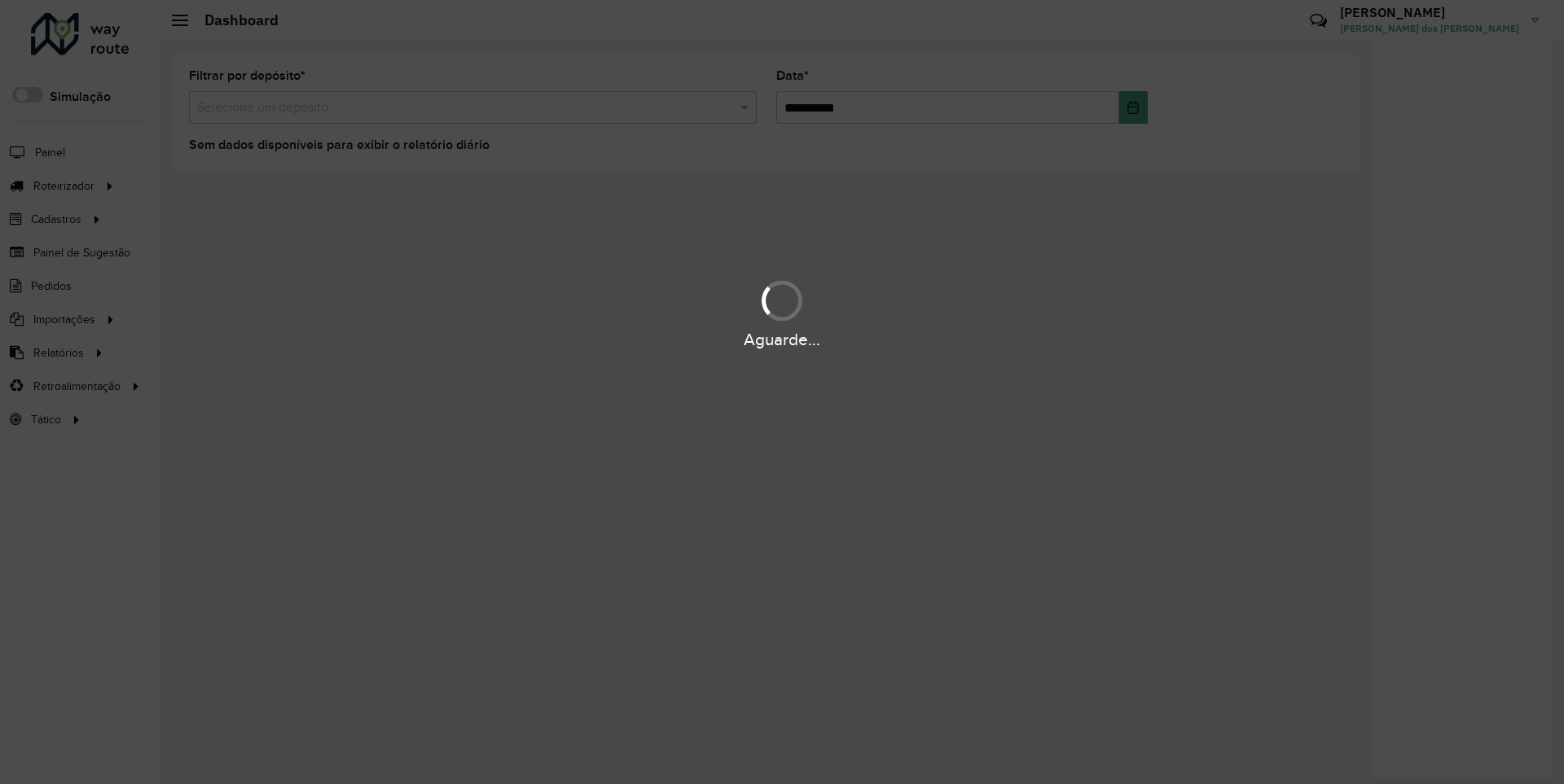
click at [57, 352] on div "Aguarde..." at bounding box center [782, 340] width 1564 height 26
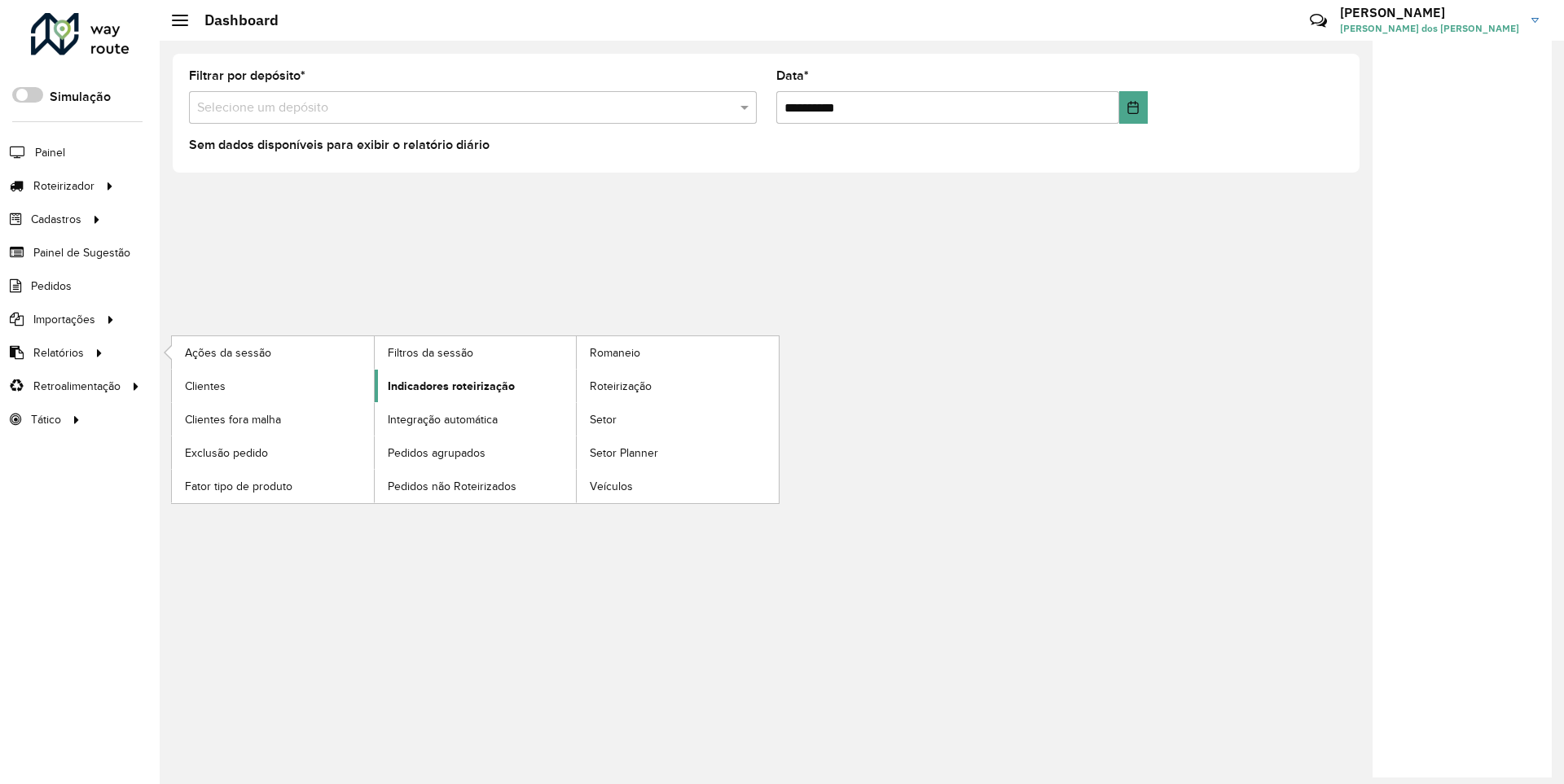
click at [446, 385] on span "Indicadores roteirização" at bounding box center [451, 386] width 127 height 17
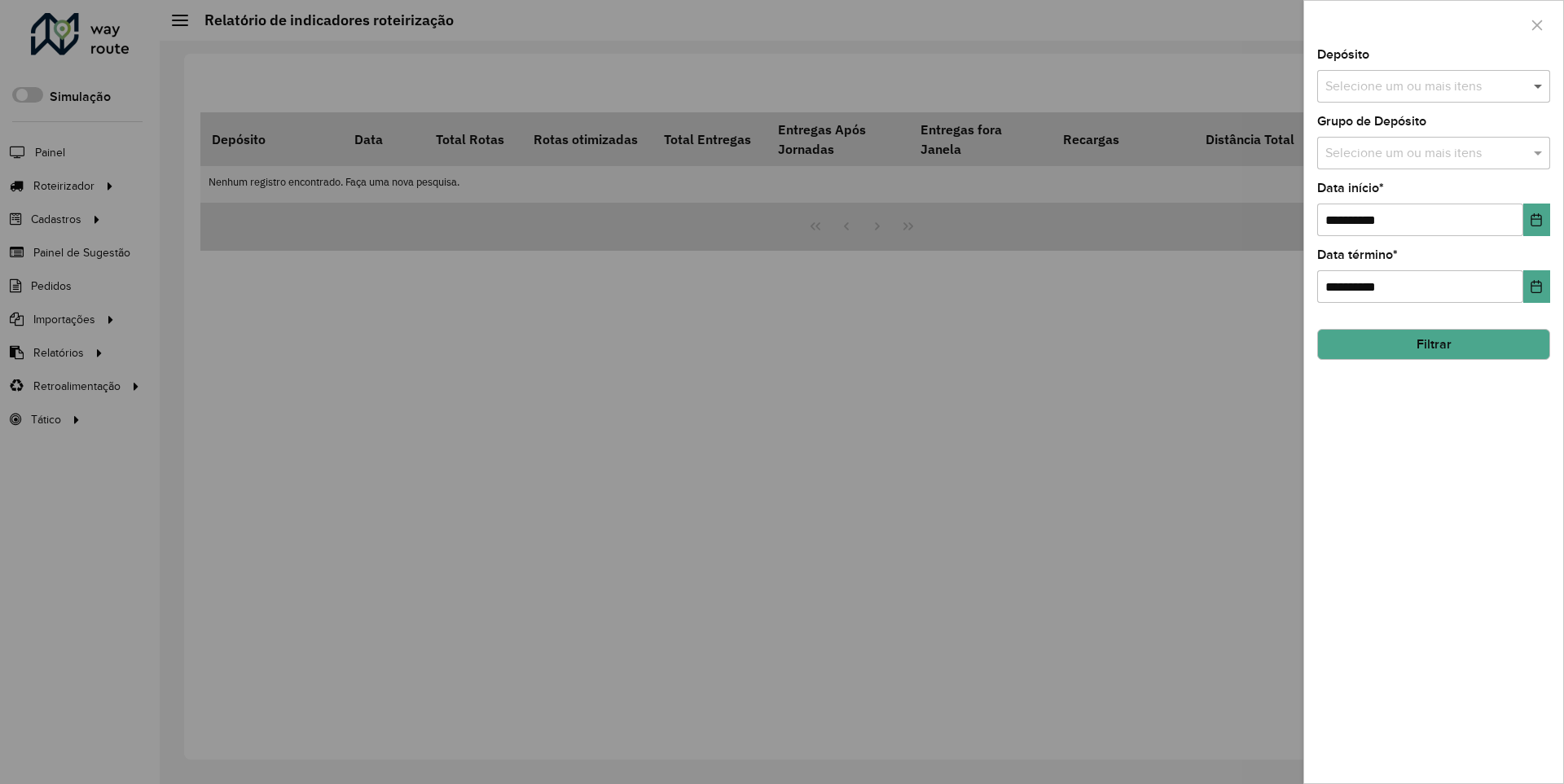
click at [1539, 85] on span at bounding box center [1539, 86] width 20 height 20
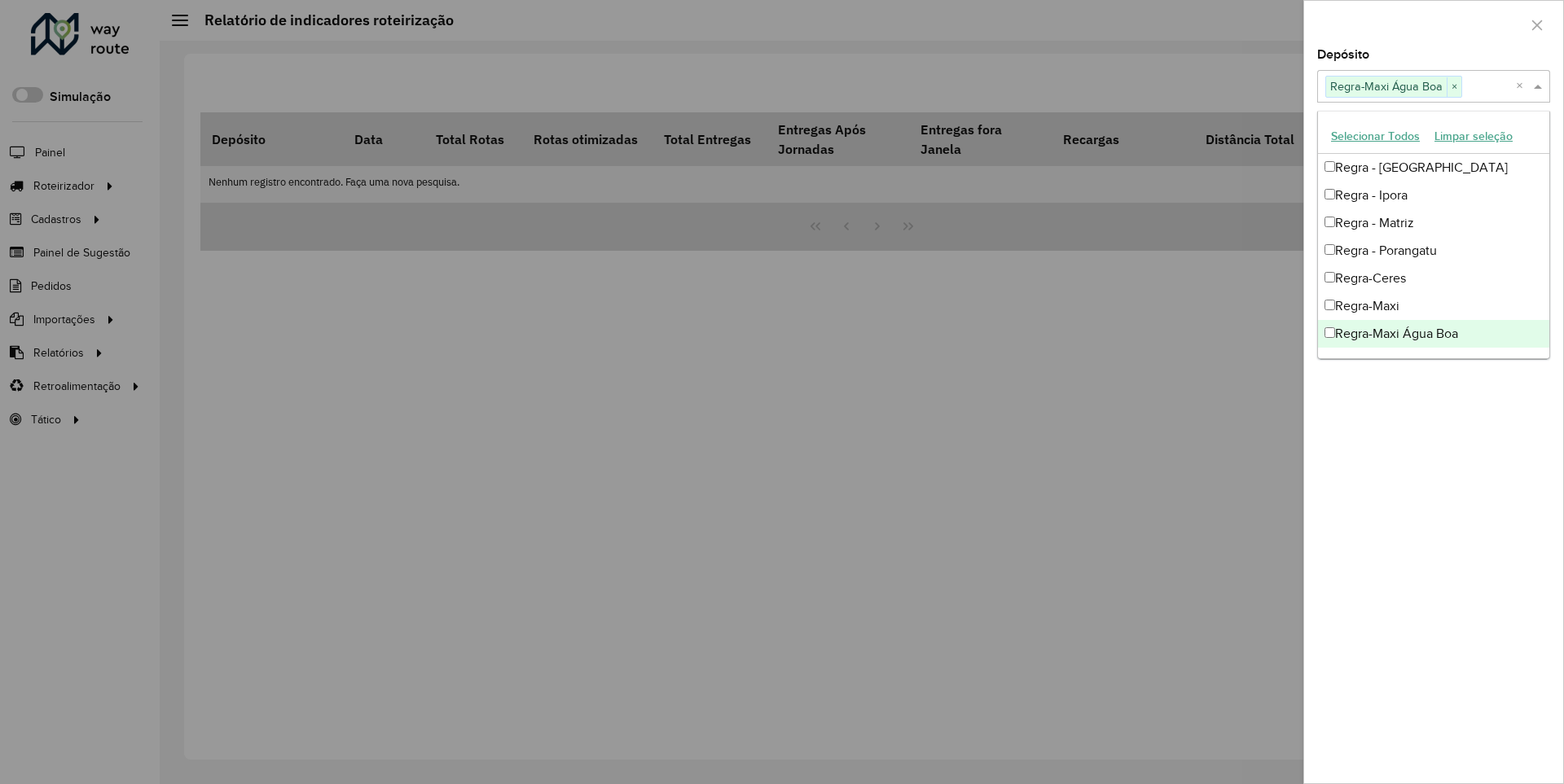
click at [1433, 24] on div at bounding box center [1434, 25] width 259 height 48
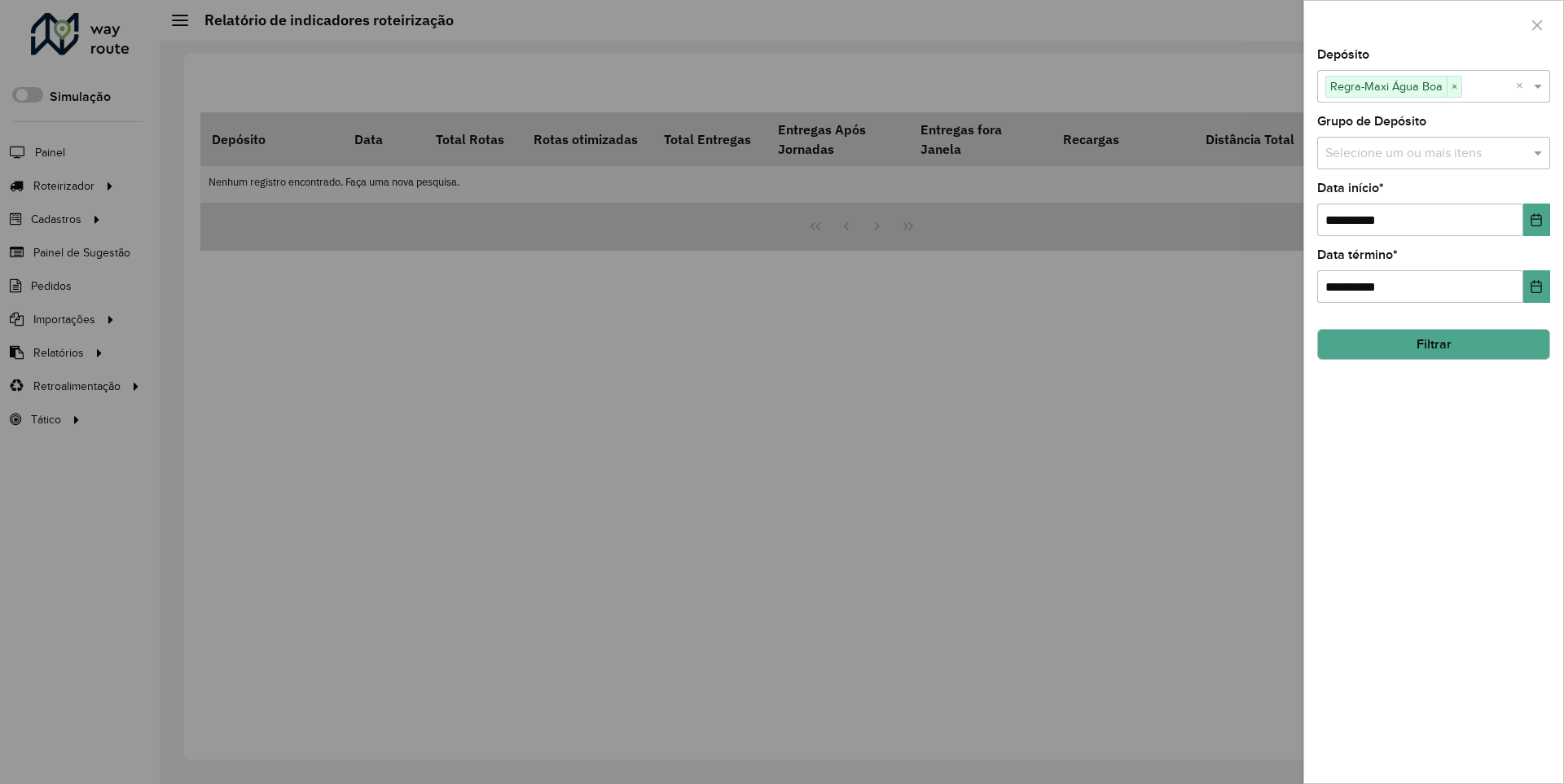
click at [1536, 219] on icon "Choose Date" at bounding box center [1536, 220] width 10 height 13
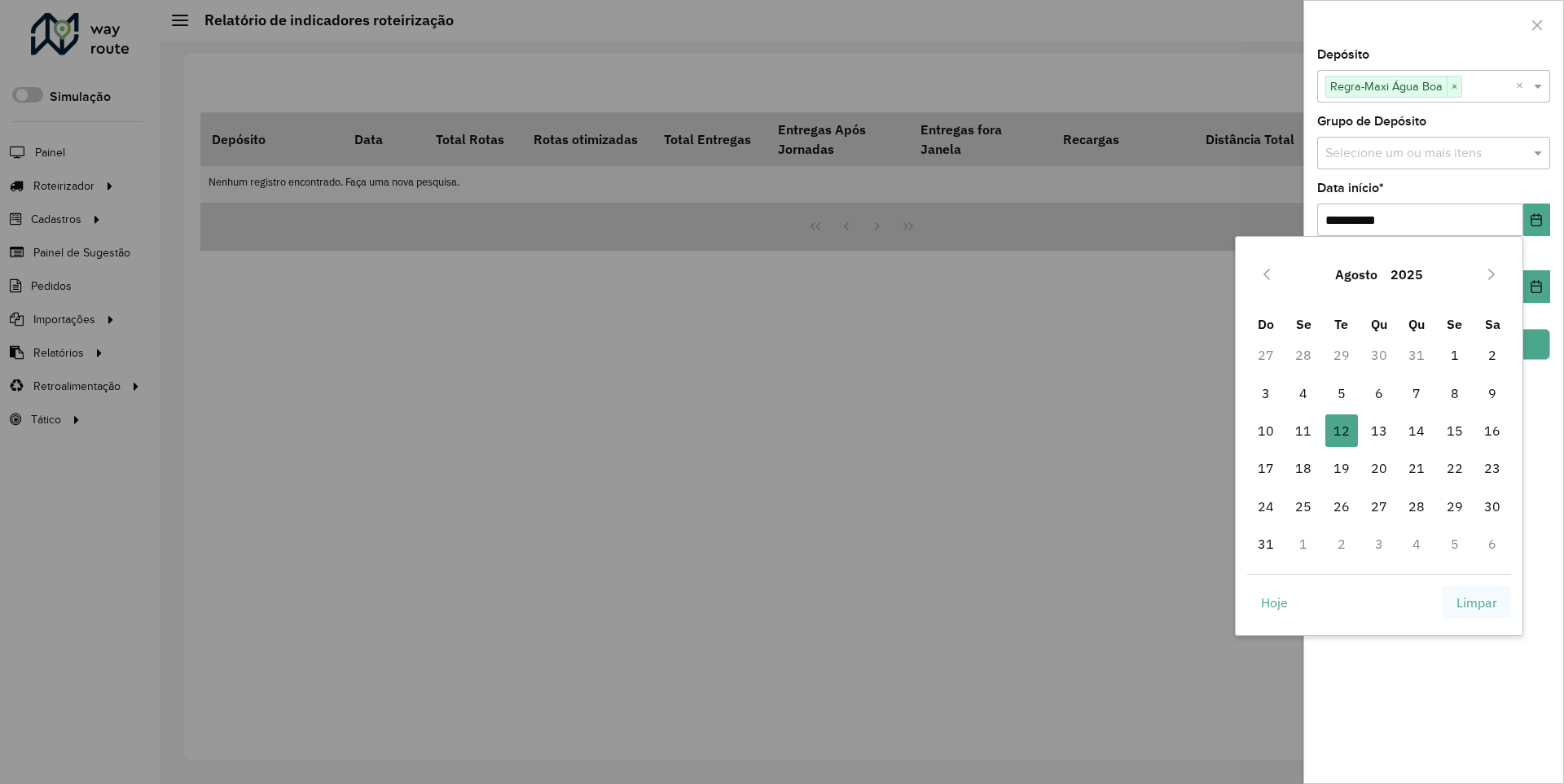
click at [1478, 602] on span "Limpar" at bounding box center [1477, 603] width 41 height 20
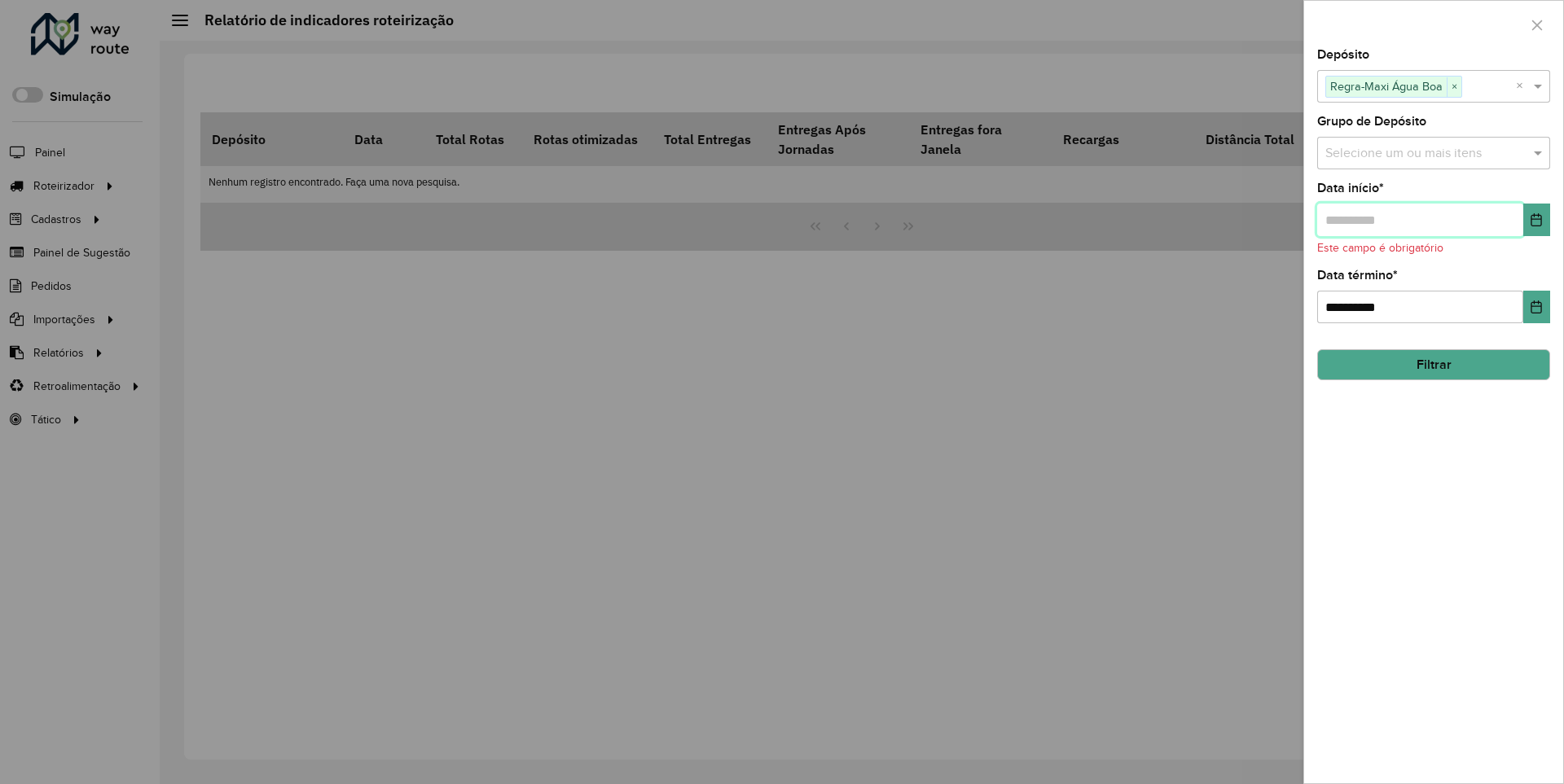
click at [1420, 219] on input "text" at bounding box center [1420, 219] width 206 height 32
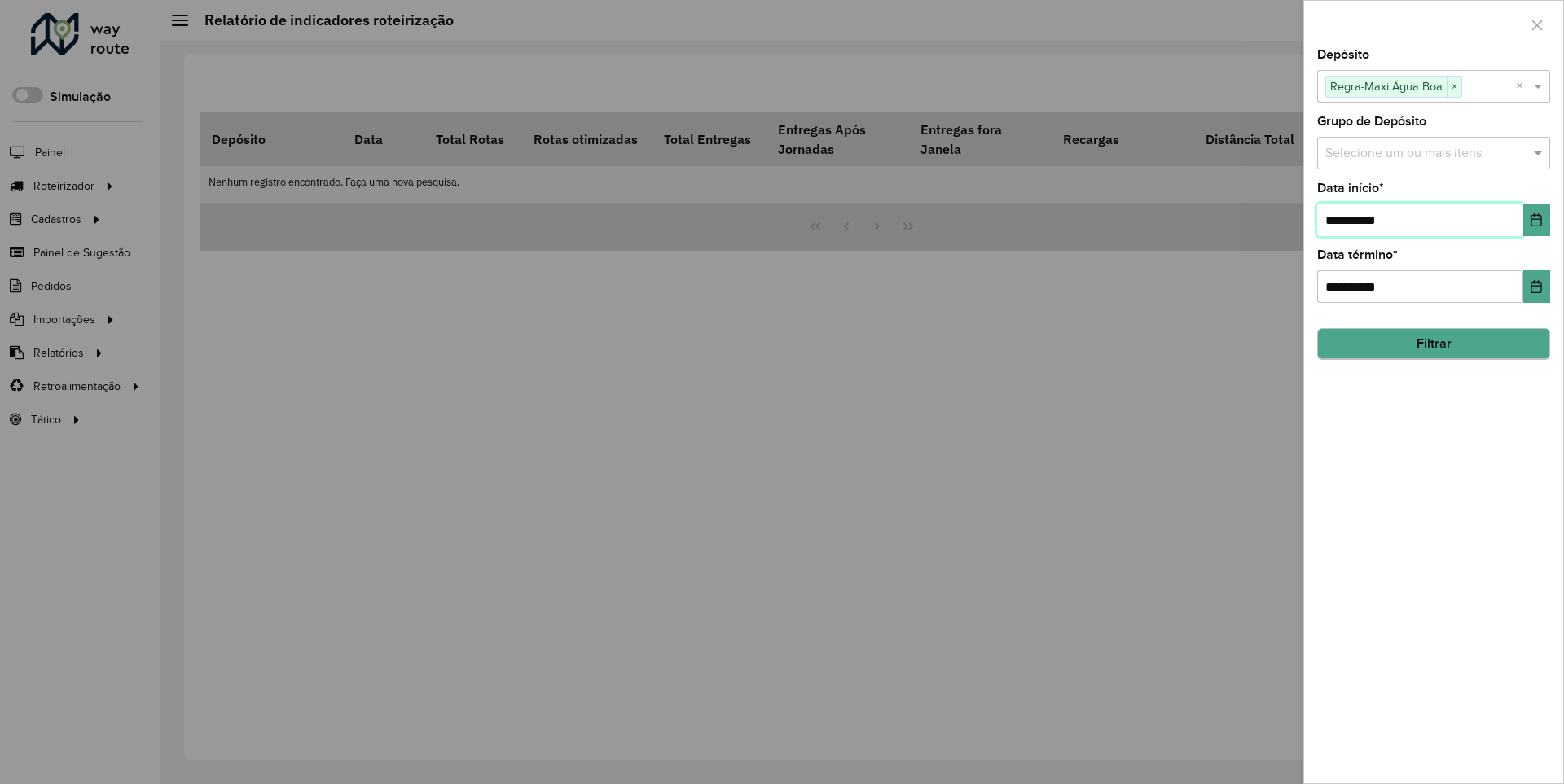
type input "**********"
click at [1433, 344] on button "Filtrar" at bounding box center [1433, 345] width 233 height 31
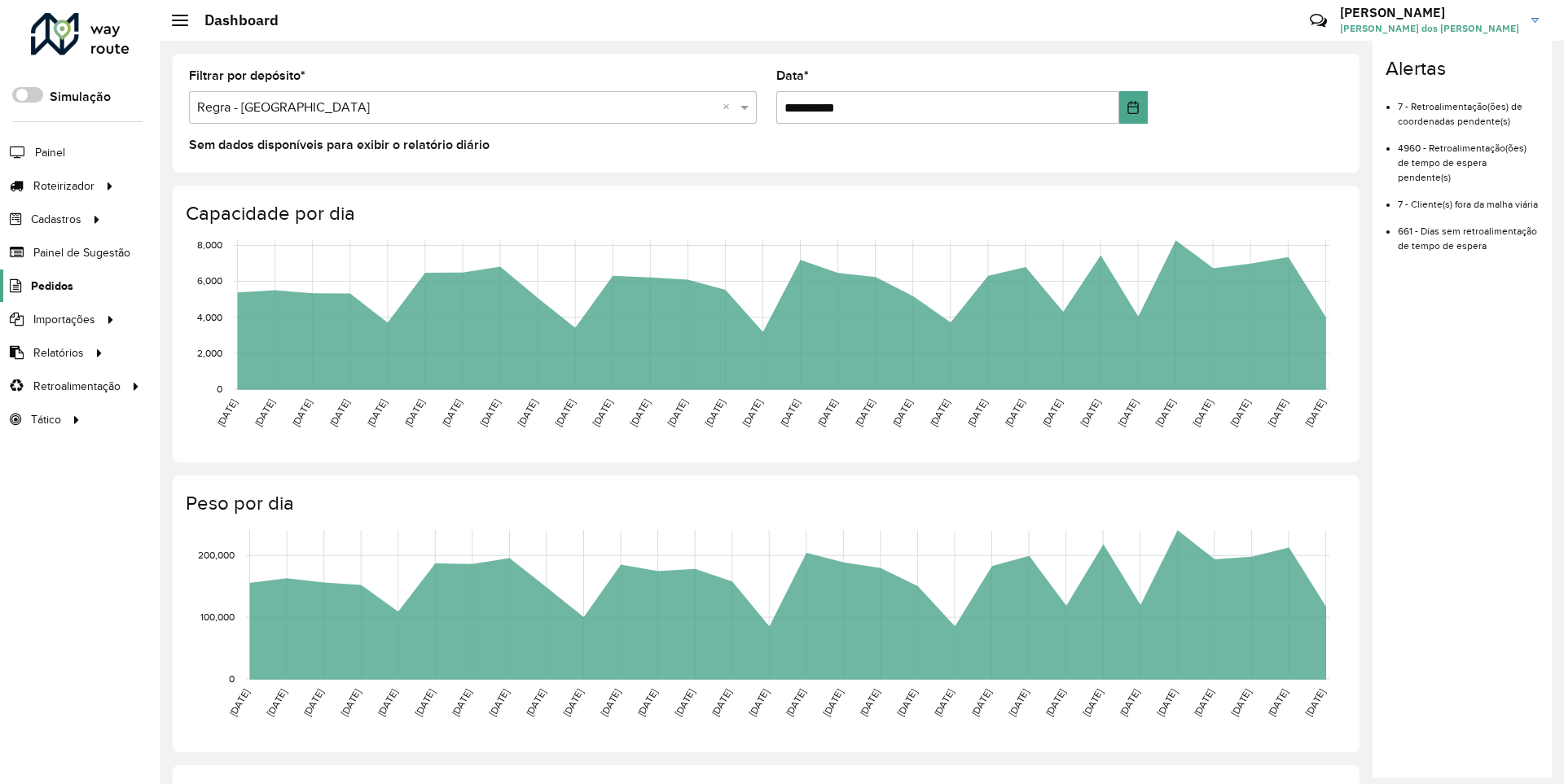
click at [50, 285] on span "Pedidos" at bounding box center [52, 287] width 43 height 17
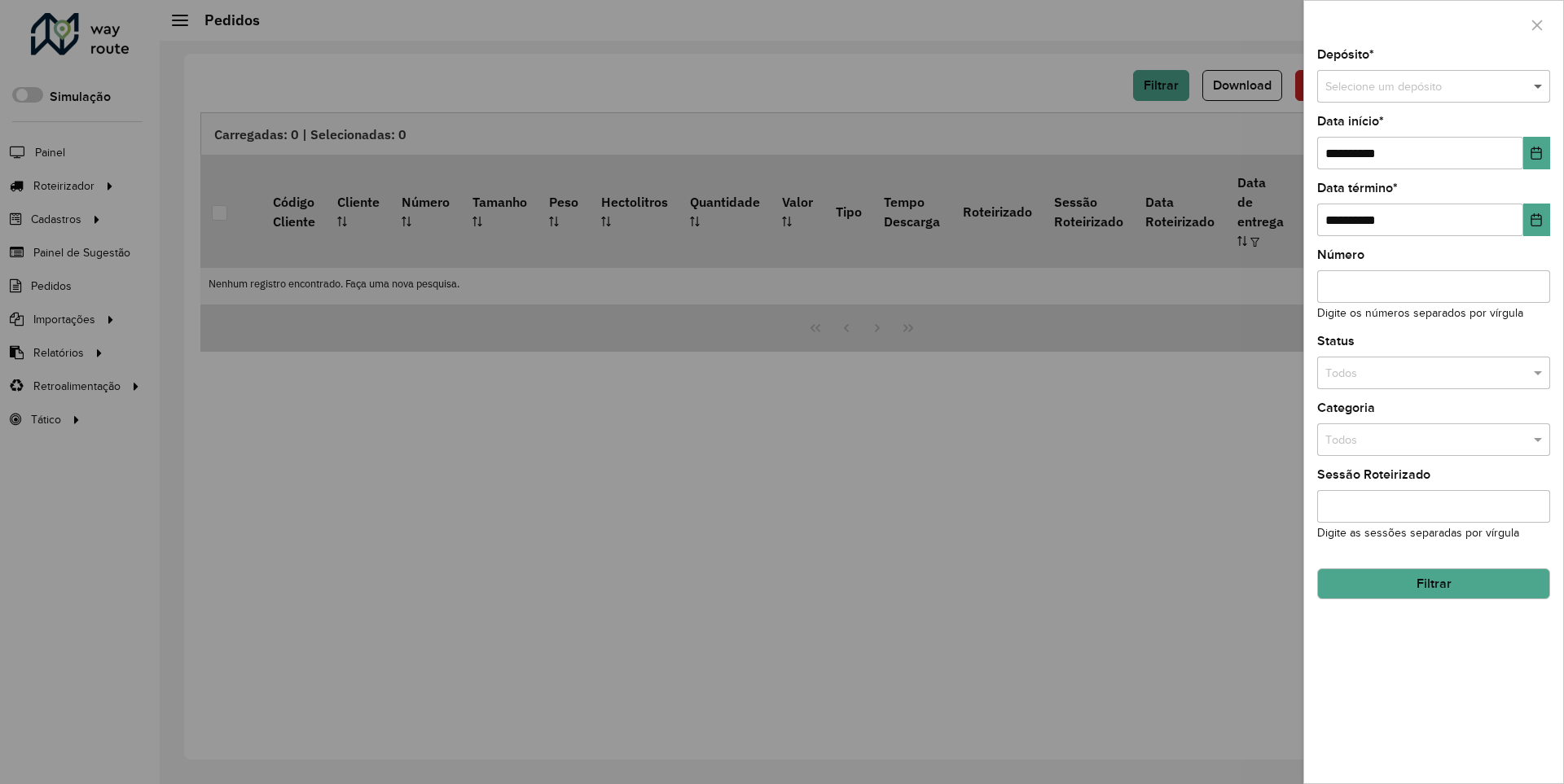
click at [1539, 86] on span at bounding box center [1539, 86] width 20 height 18
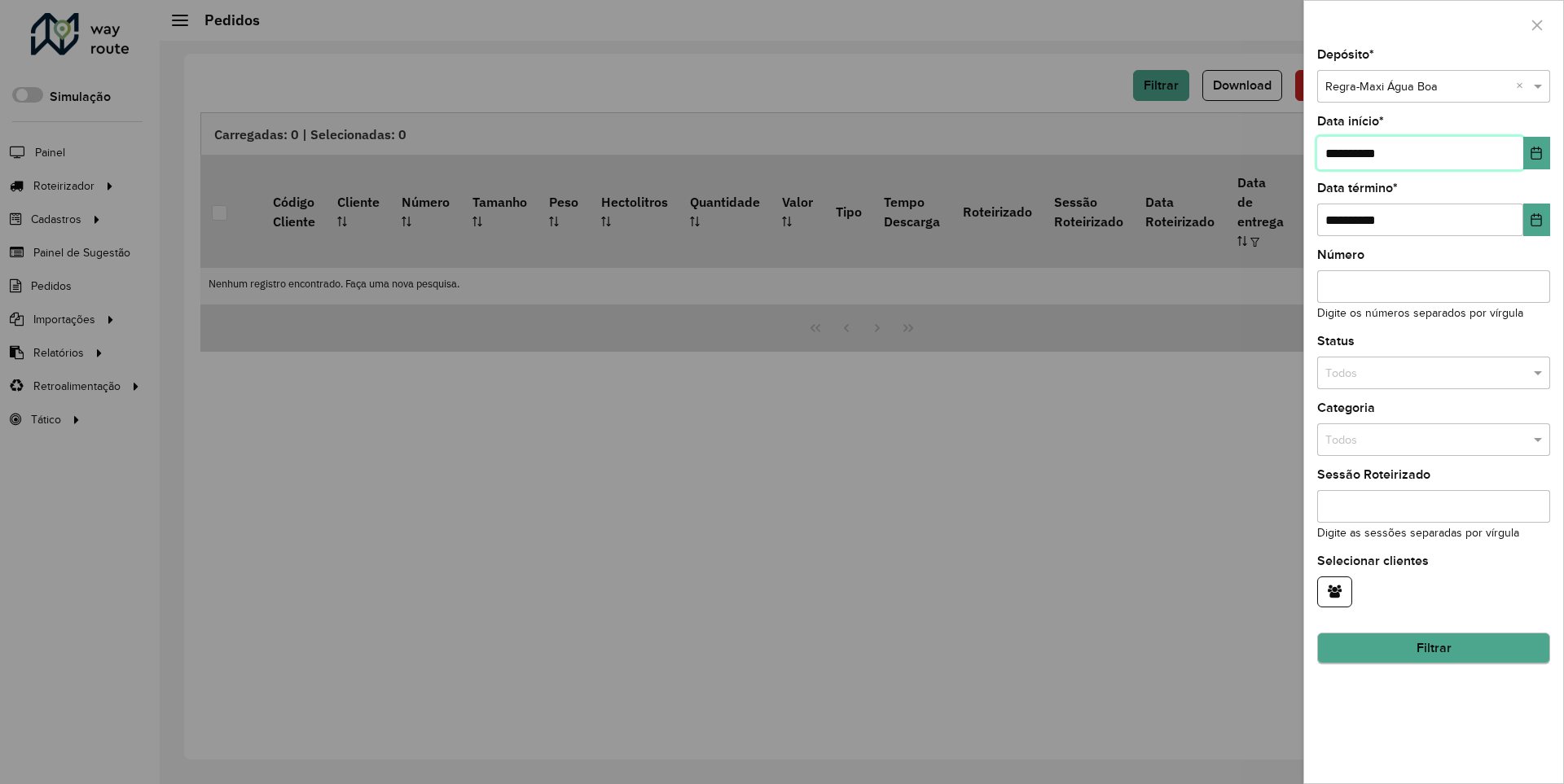
type input "**********"
click at [1433, 648] on button "Filtrar" at bounding box center [1433, 649] width 233 height 31
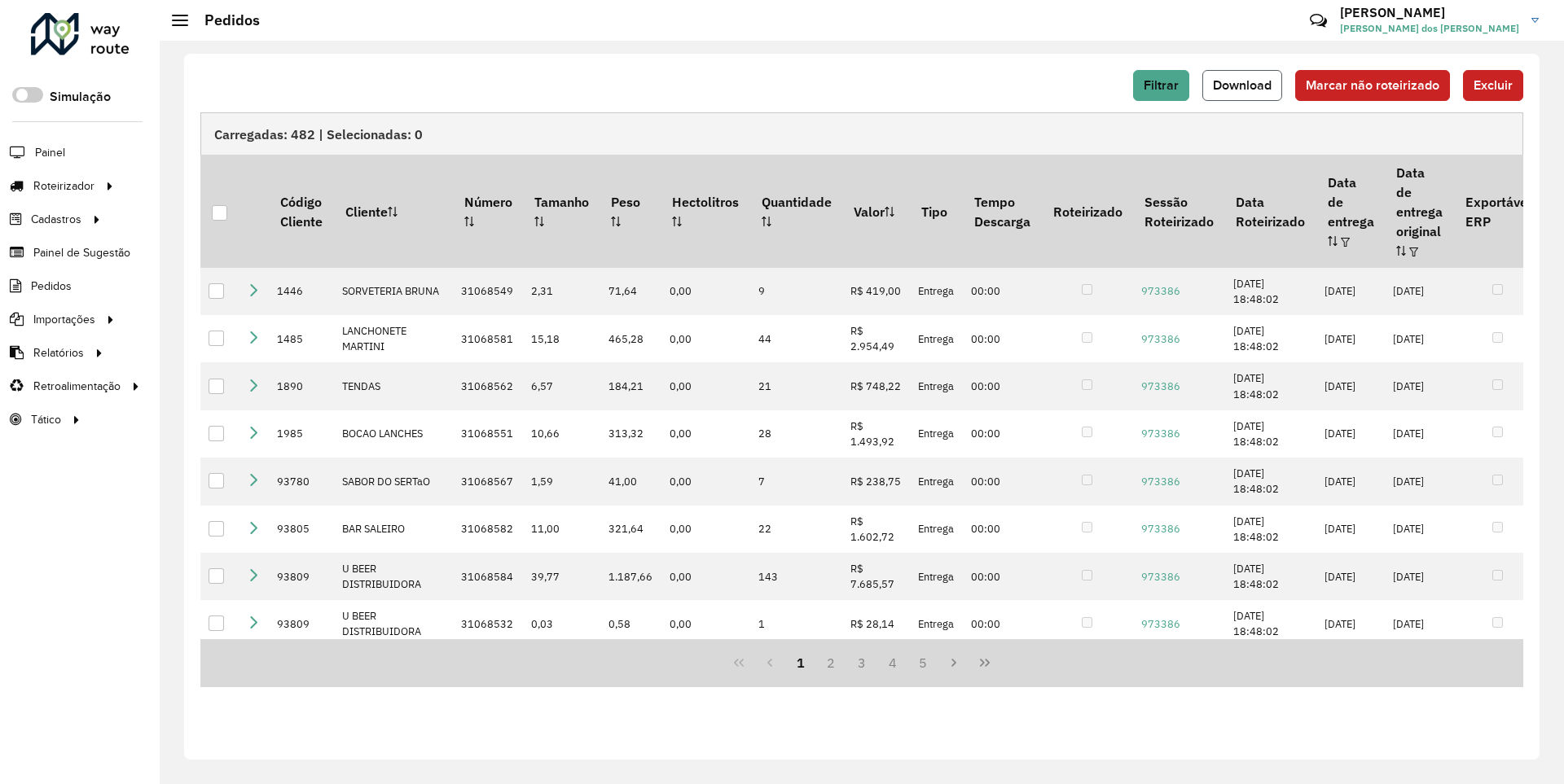
click at [1244, 84] on span "Download" at bounding box center [1243, 84] width 59 height 14
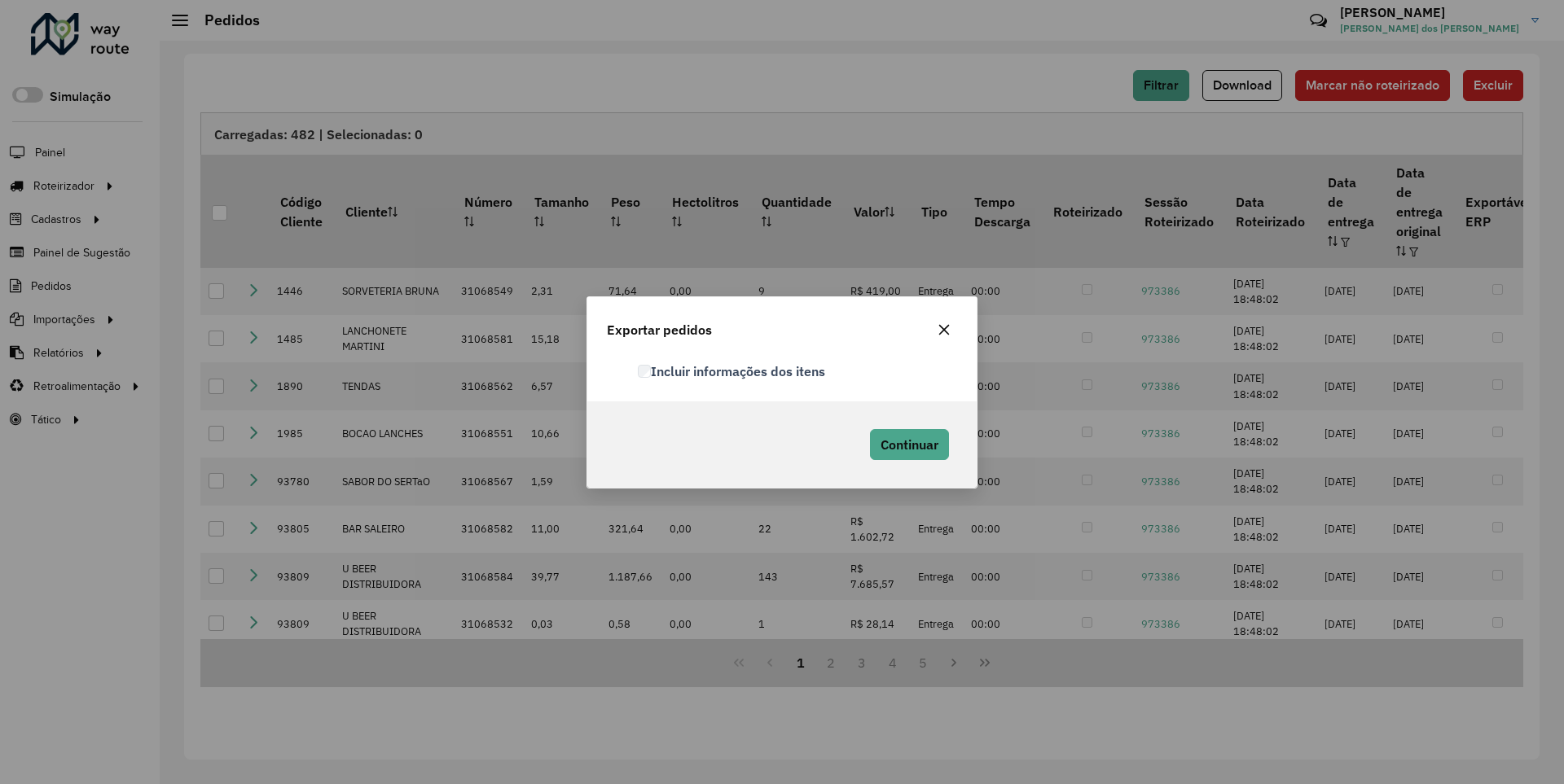
click at [732, 370] on label "Incluir informações dos itens" at bounding box center [731, 371] width 187 height 20
click at [908, 444] on span "Continuar" at bounding box center [909, 444] width 58 height 16
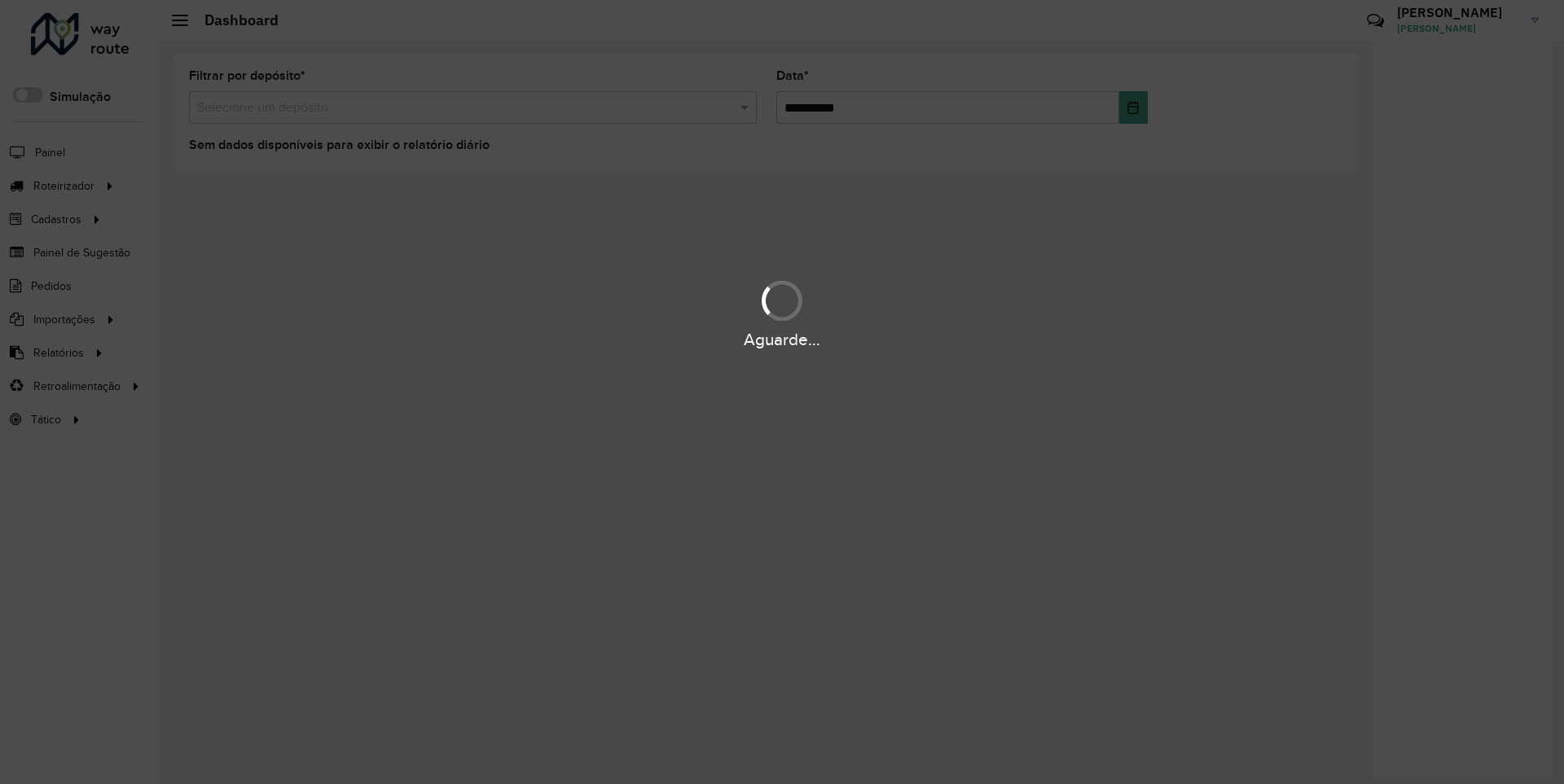
click at [57, 352] on div "Aguarde..." at bounding box center [782, 340] width 1564 height 26
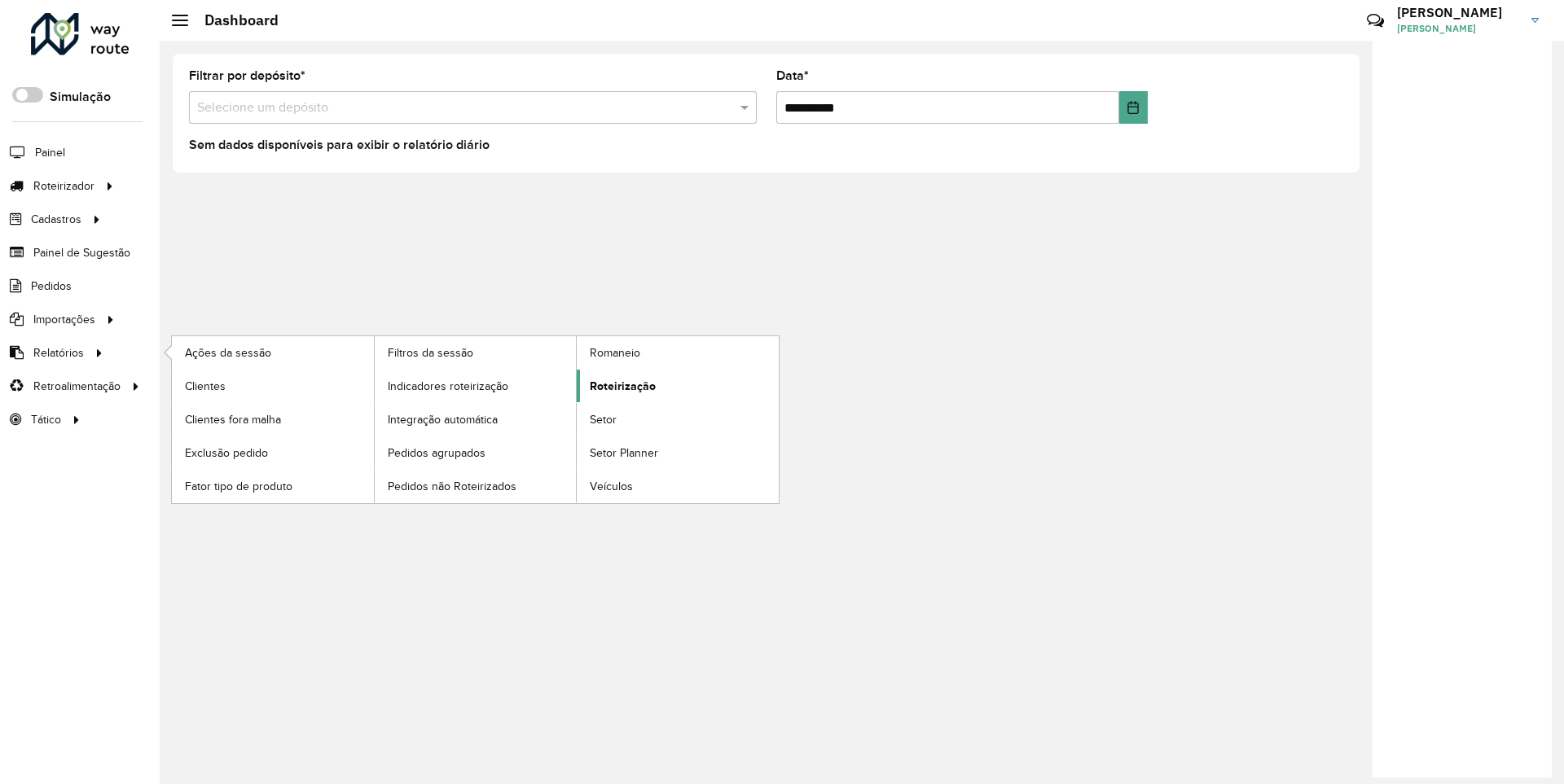
click at [620, 385] on span "Roteirização" at bounding box center [622, 386] width 66 height 17
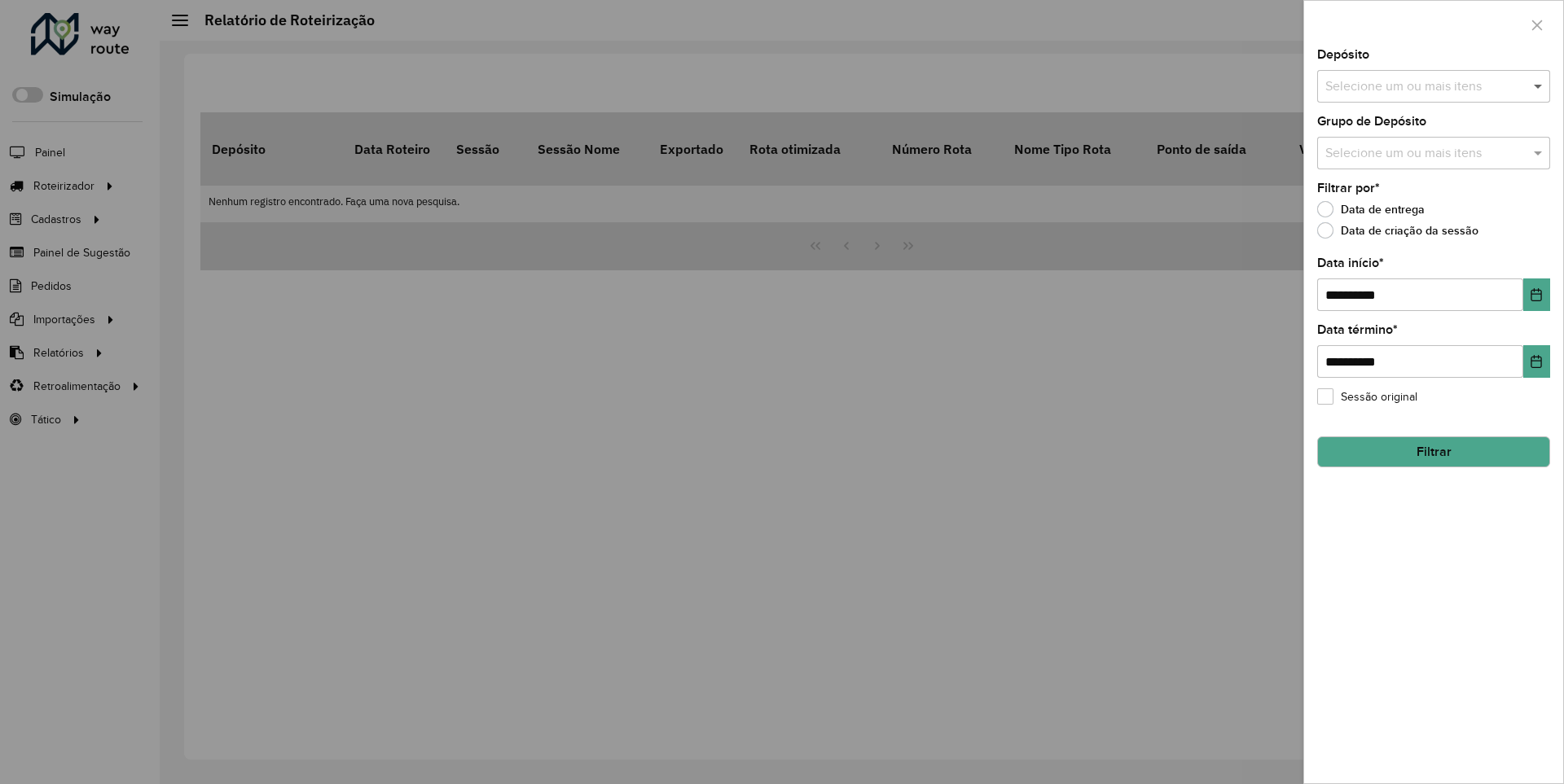
click at [1539, 85] on span at bounding box center [1539, 86] width 20 height 20
click at [1536, 294] on icon "Choose Date" at bounding box center [1536, 295] width 10 height 13
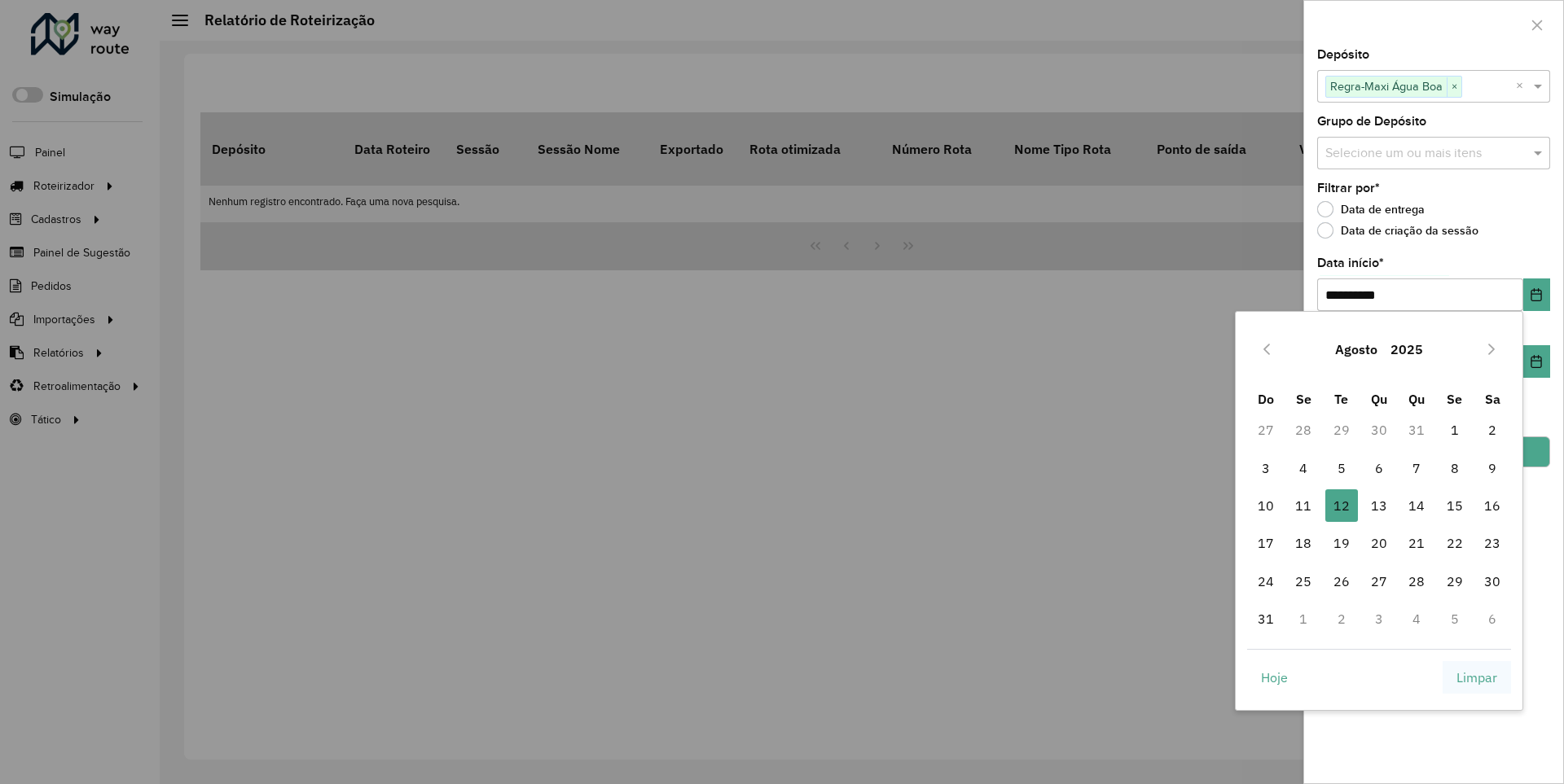
click at [1478, 677] on span "Limpar" at bounding box center [1477, 678] width 41 height 20
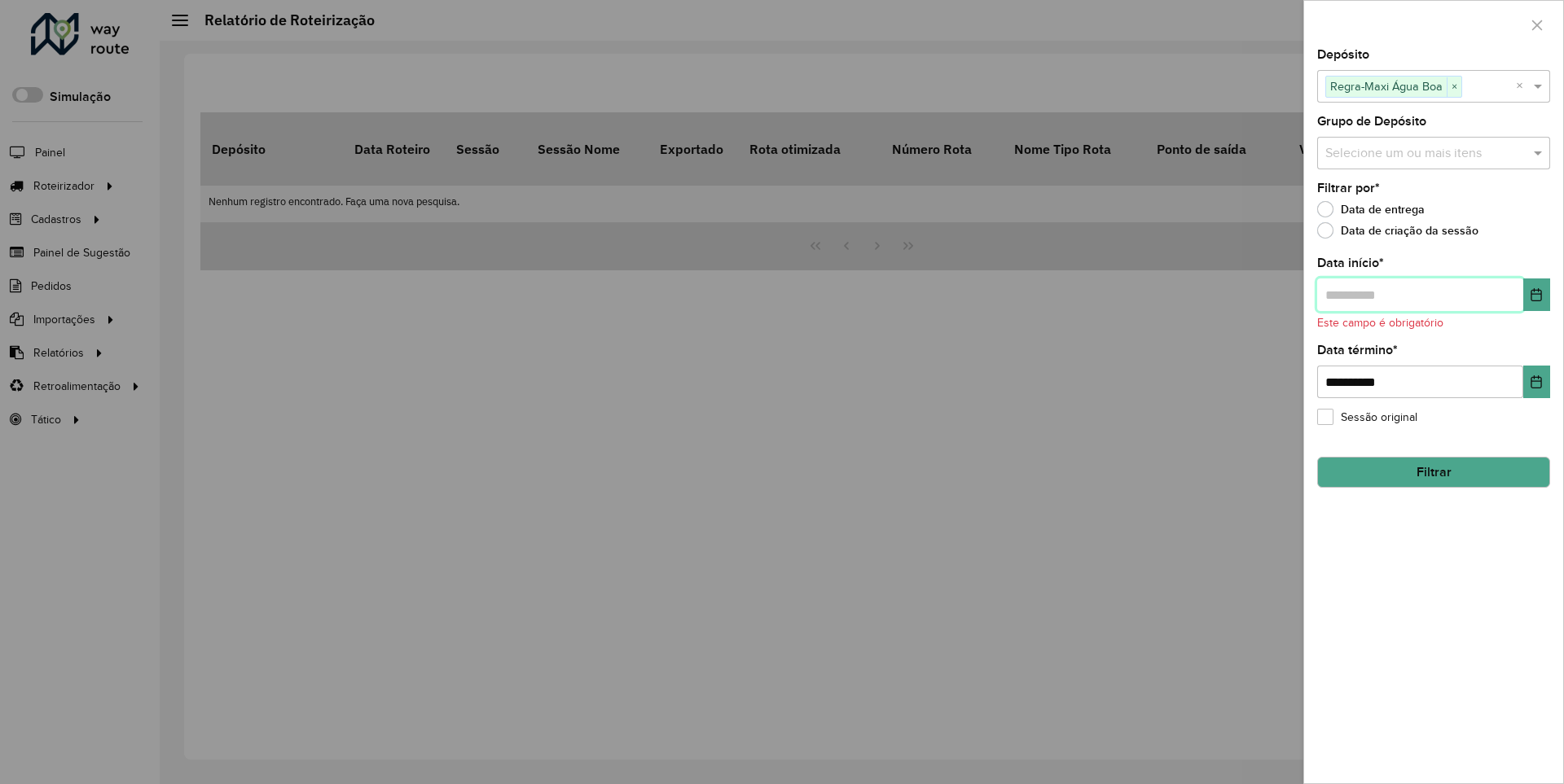
click at [1420, 294] on input "text" at bounding box center [1420, 294] width 206 height 32
type input "**********"
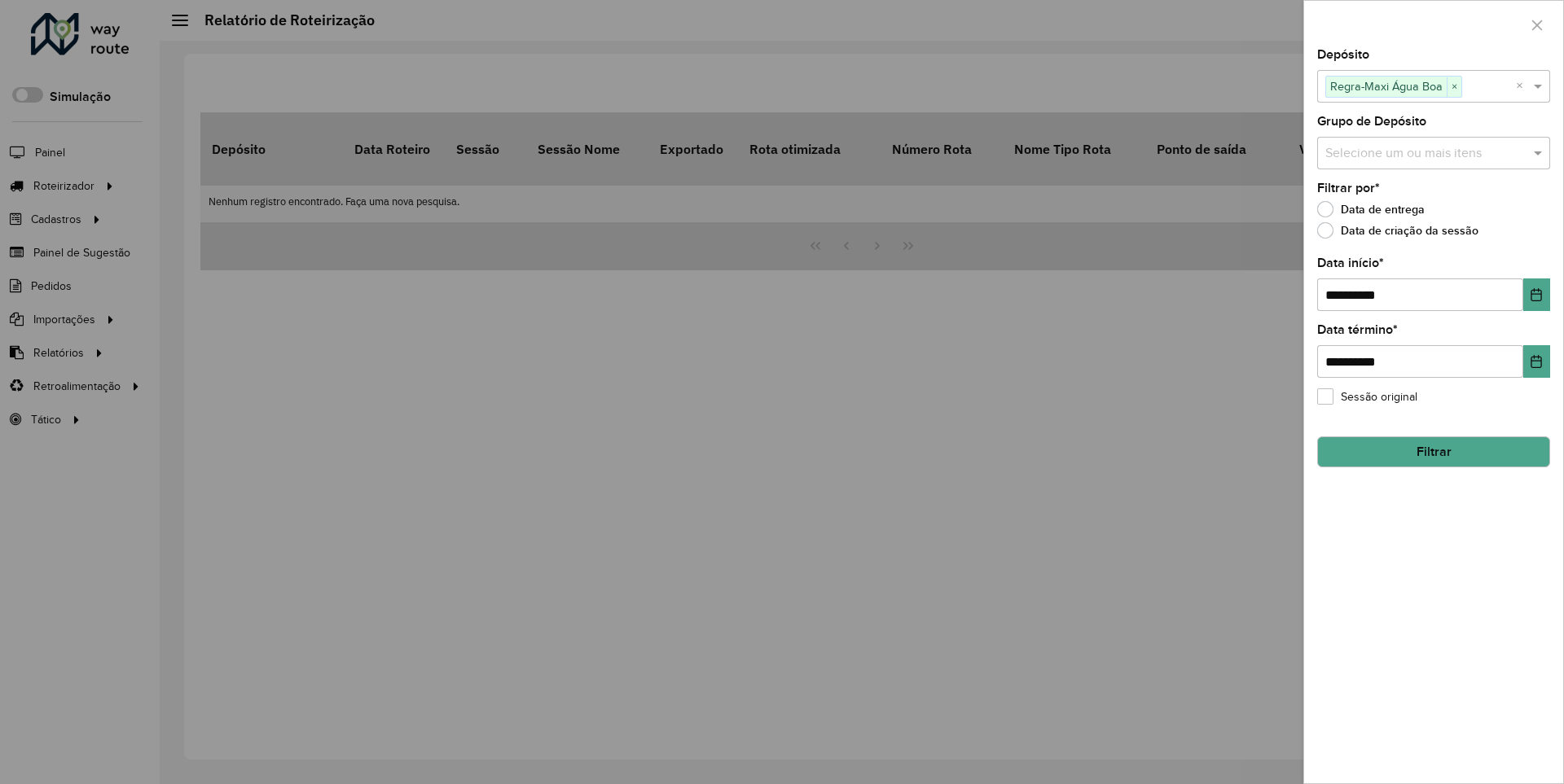
click at [1433, 451] on button "Filtrar" at bounding box center [1433, 452] width 233 height 31
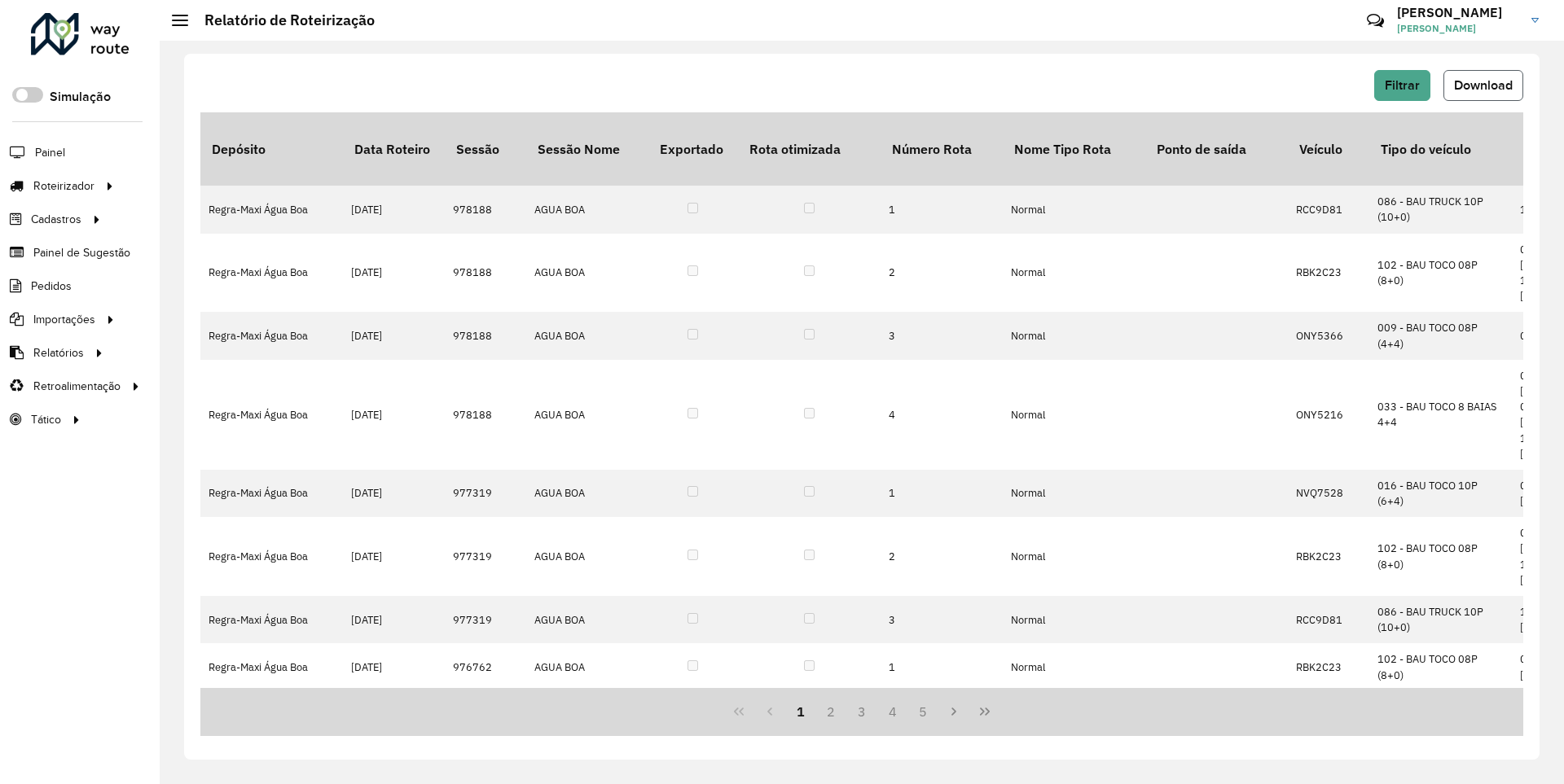
click at [1482, 84] on span "Download" at bounding box center [1484, 84] width 59 height 14
